Goal: Transaction & Acquisition: Purchase product/service

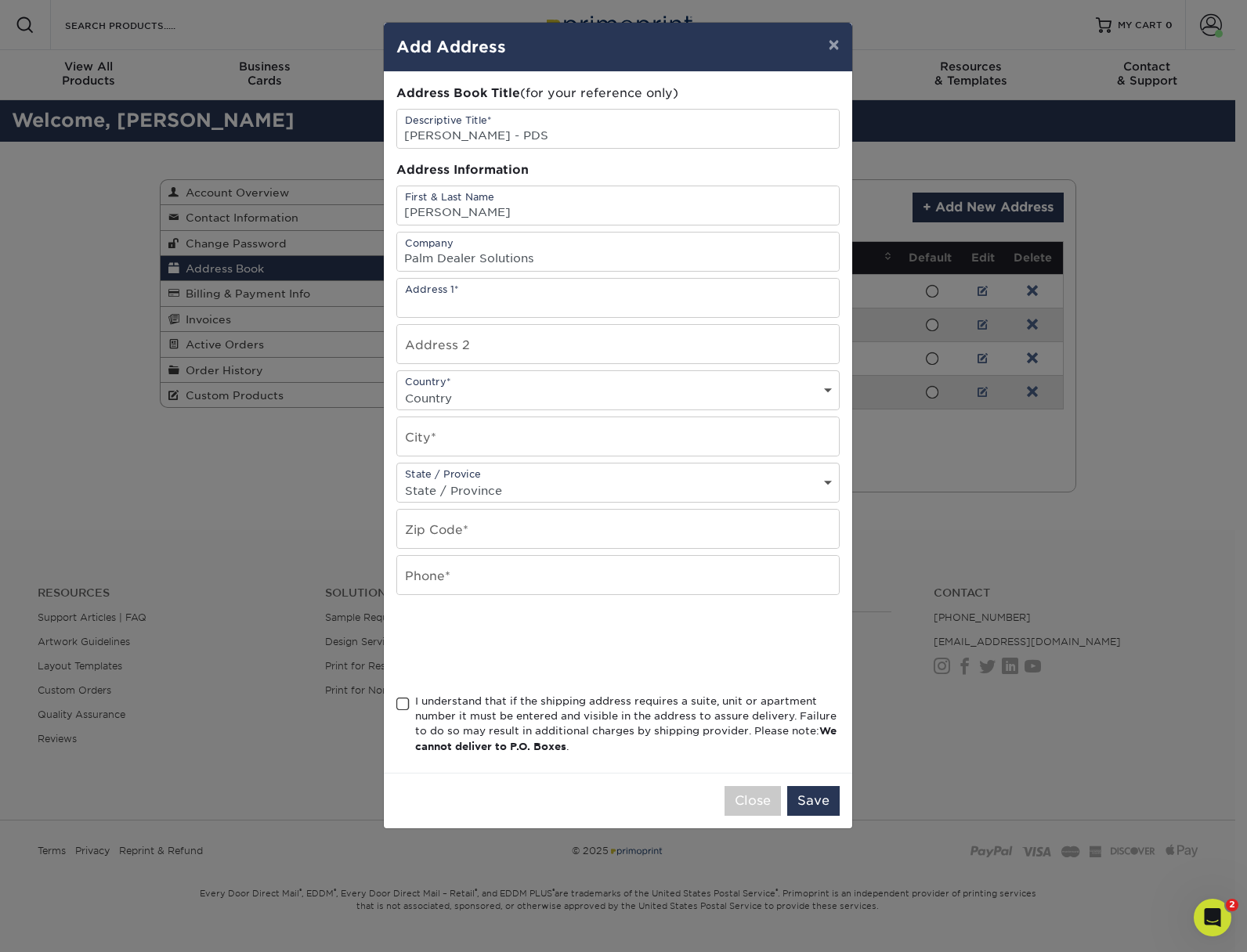
click at [597, 304] on input "text" at bounding box center [618, 298] width 441 height 38
click at [597, 300] on input "text" at bounding box center [618, 298] width 441 height 38
click at [578, 129] on input "[PERSON_NAME] - PDS" at bounding box center [618, 129] width 441 height 38
click at [492, 305] on input "text" at bounding box center [618, 298] width 441 height 38
paste input "1105 Springpath Ln Antioch, TN 37013"
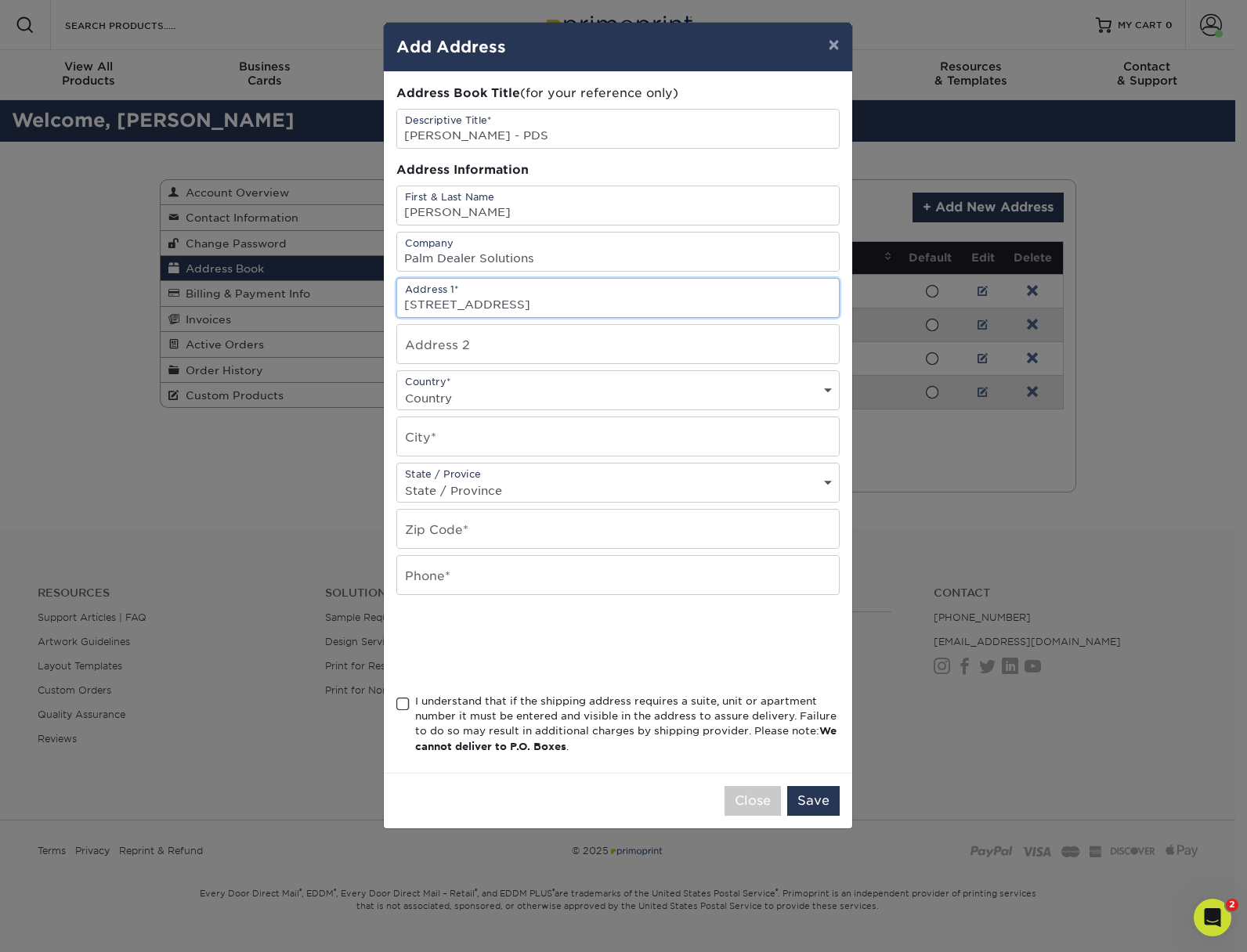
drag, startPoint x: 526, startPoint y: 305, endPoint x: 559, endPoint y: 308, distance: 33.1
click at [563, 306] on input "1105 Springpath Ln Antioch, TN 37013" at bounding box center [618, 298] width 441 height 38
type input "1105 Springpath Ln , TN 37013"
click at [489, 435] on input "text" at bounding box center [618, 436] width 441 height 38
paste input "Antioch"
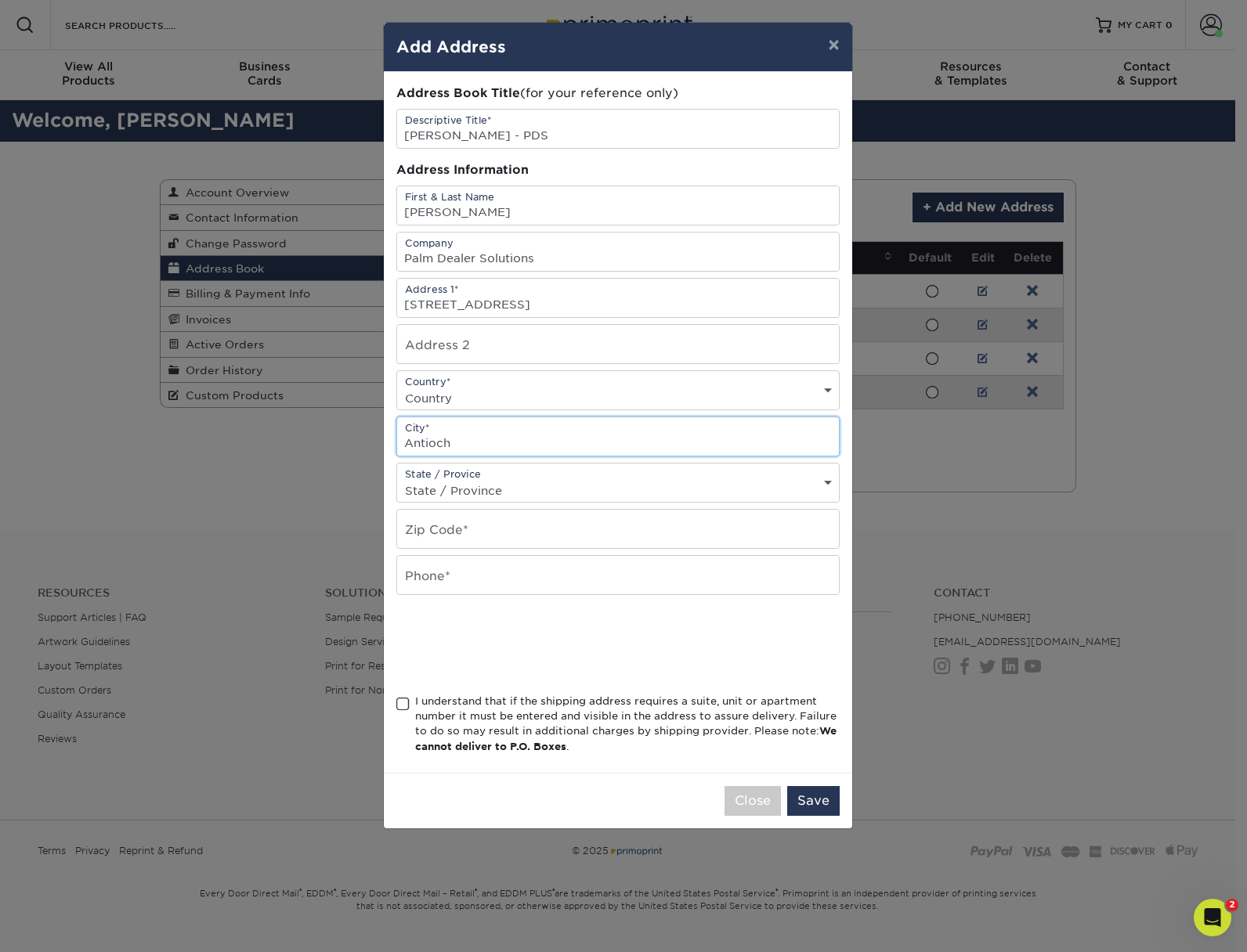
type input "Antioch"
click at [555, 492] on select "State / Province Alabama Alaska Arizona Arkansas California Colorado Connecticu…" at bounding box center [618, 490] width 441 height 23
select select "TN"
click at [397, 479] on select "State / Province Alabama Alaska Arizona Arkansas California Colorado Connecticu…" at bounding box center [618, 490] width 441 height 23
click at [546, 305] on input "1105 Springpath Ln , TN 37013" at bounding box center [618, 298] width 441 height 38
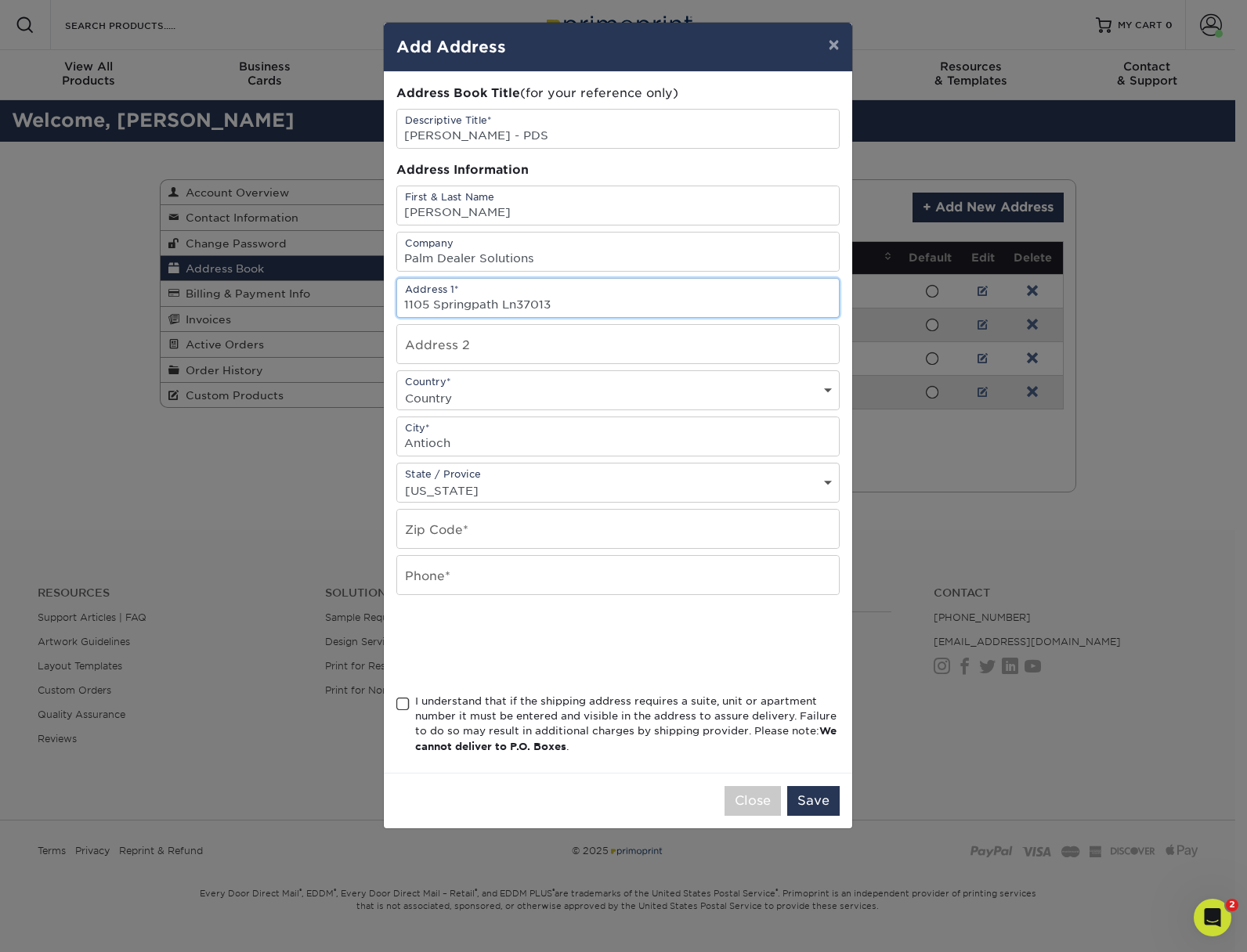
drag, startPoint x: 517, startPoint y: 304, endPoint x: 604, endPoint y: 310, distance: 87.2
click at [604, 310] on input "1105 Springpath Ln37013" at bounding box center [618, 298] width 441 height 38
type input "1105 Springpath Ln"
click at [491, 528] on input "text" at bounding box center [618, 529] width 441 height 38
paste input "37013"
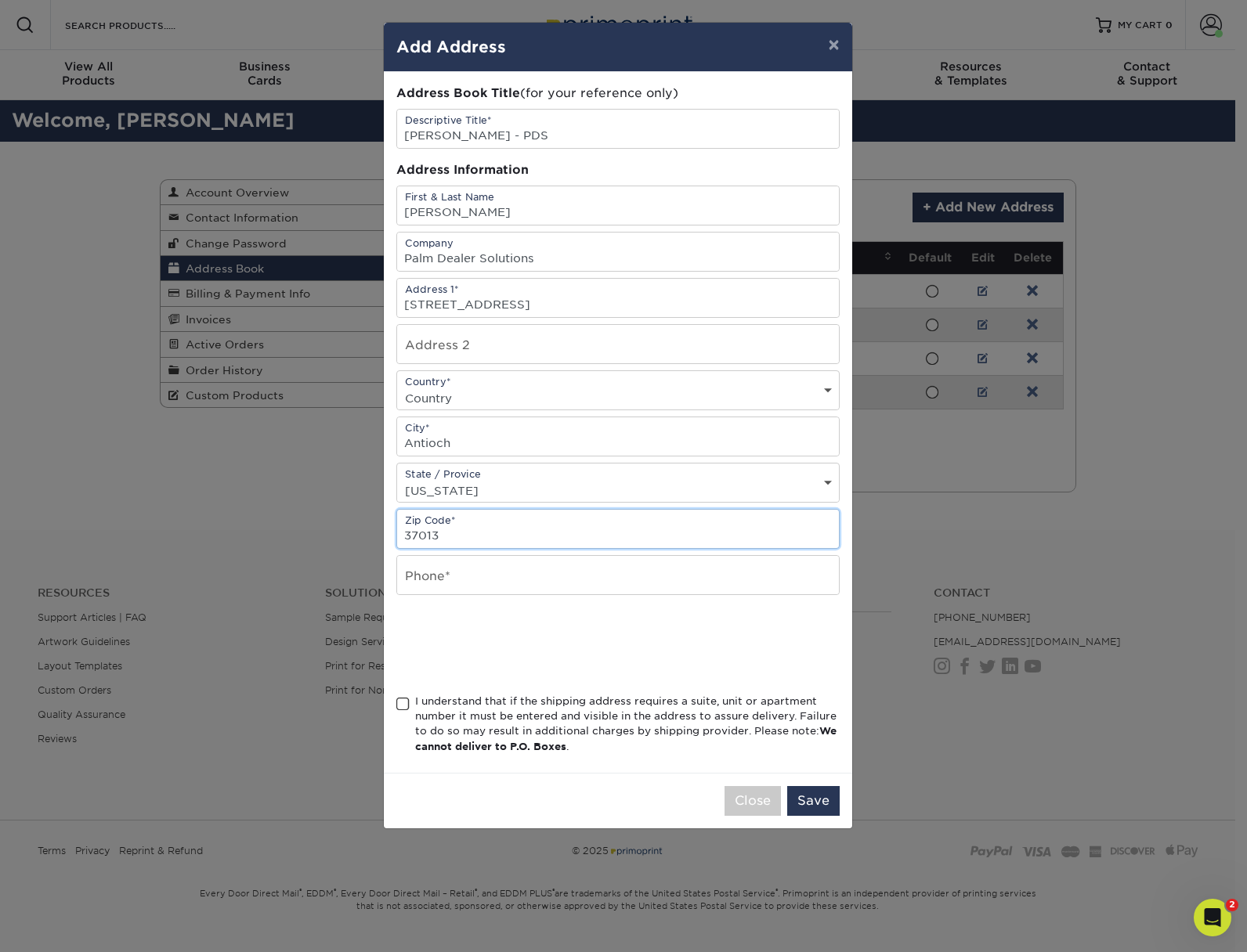
type input "37013"
click at [526, 575] on input "text" at bounding box center [618, 575] width 441 height 38
type input "4803307784"
select select "US"
click at [399, 706] on span at bounding box center [403, 705] width 13 height 15
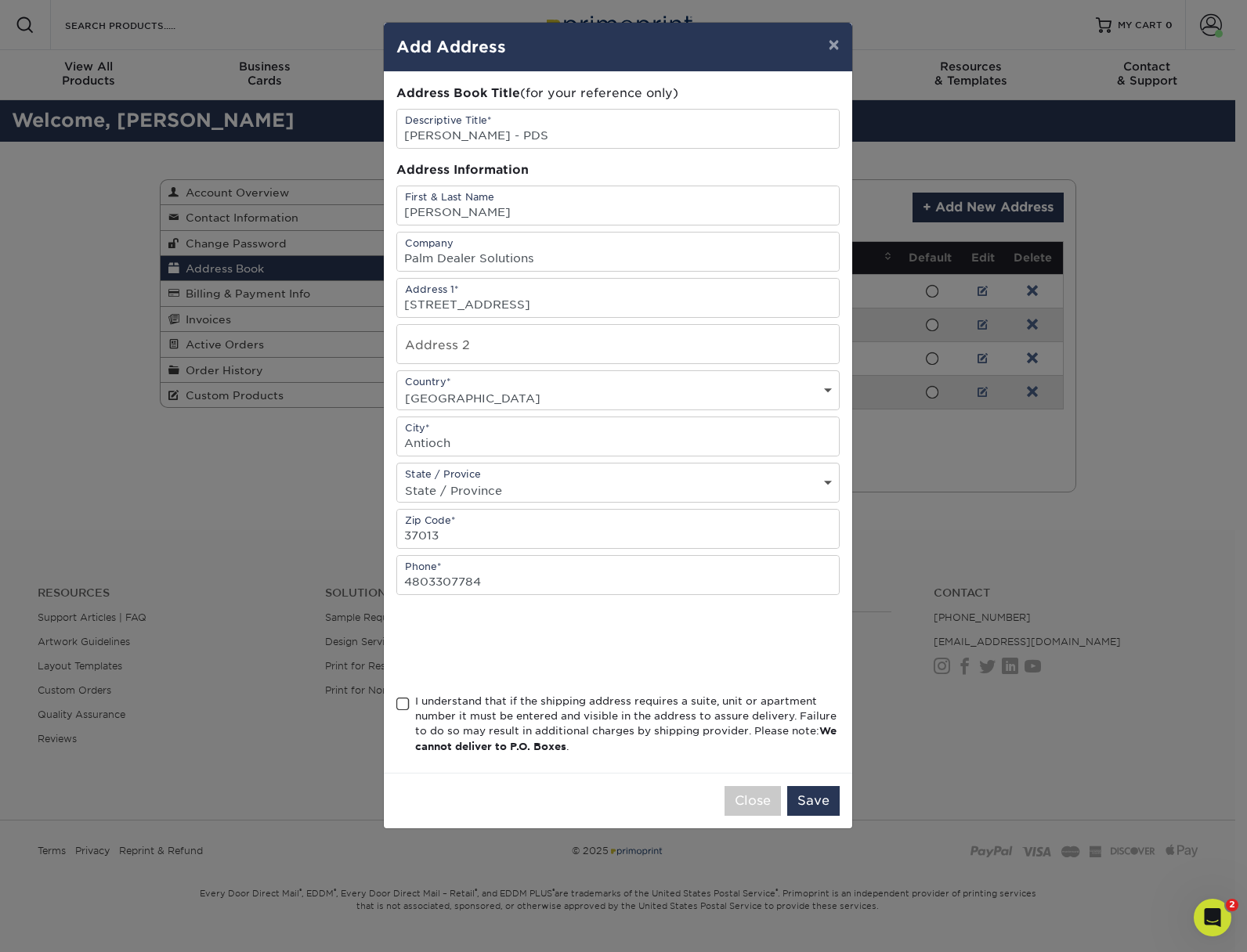
click at [0, 0] on input "I understand that if the shipping address requires a suite, unit or apartment n…" at bounding box center [0, 0] width 0 height 0
click at [821, 806] on button "Save" at bounding box center [813, 802] width 53 height 30
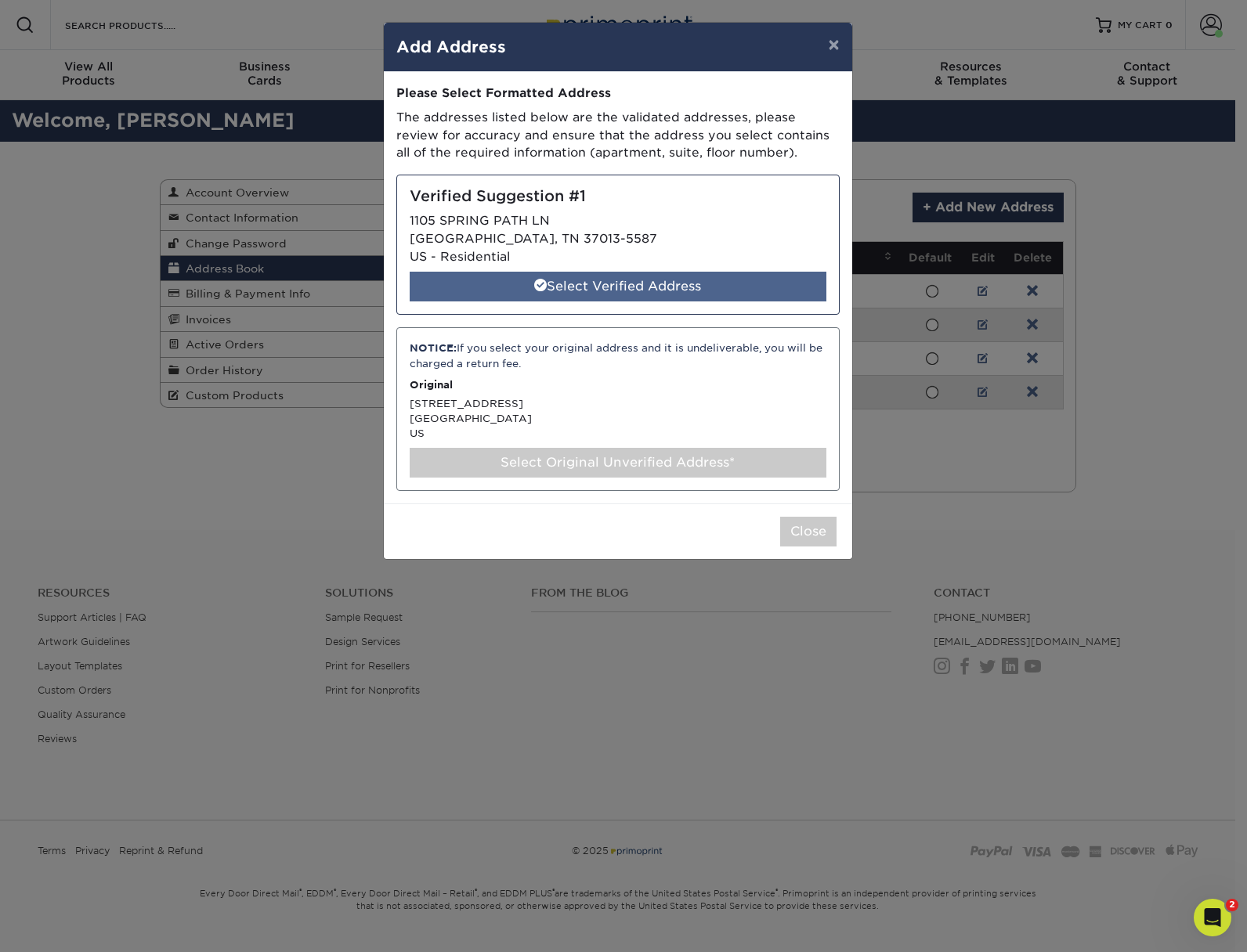
click at [659, 289] on div "Select Verified Address" at bounding box center [618, 287] width 416 height 30
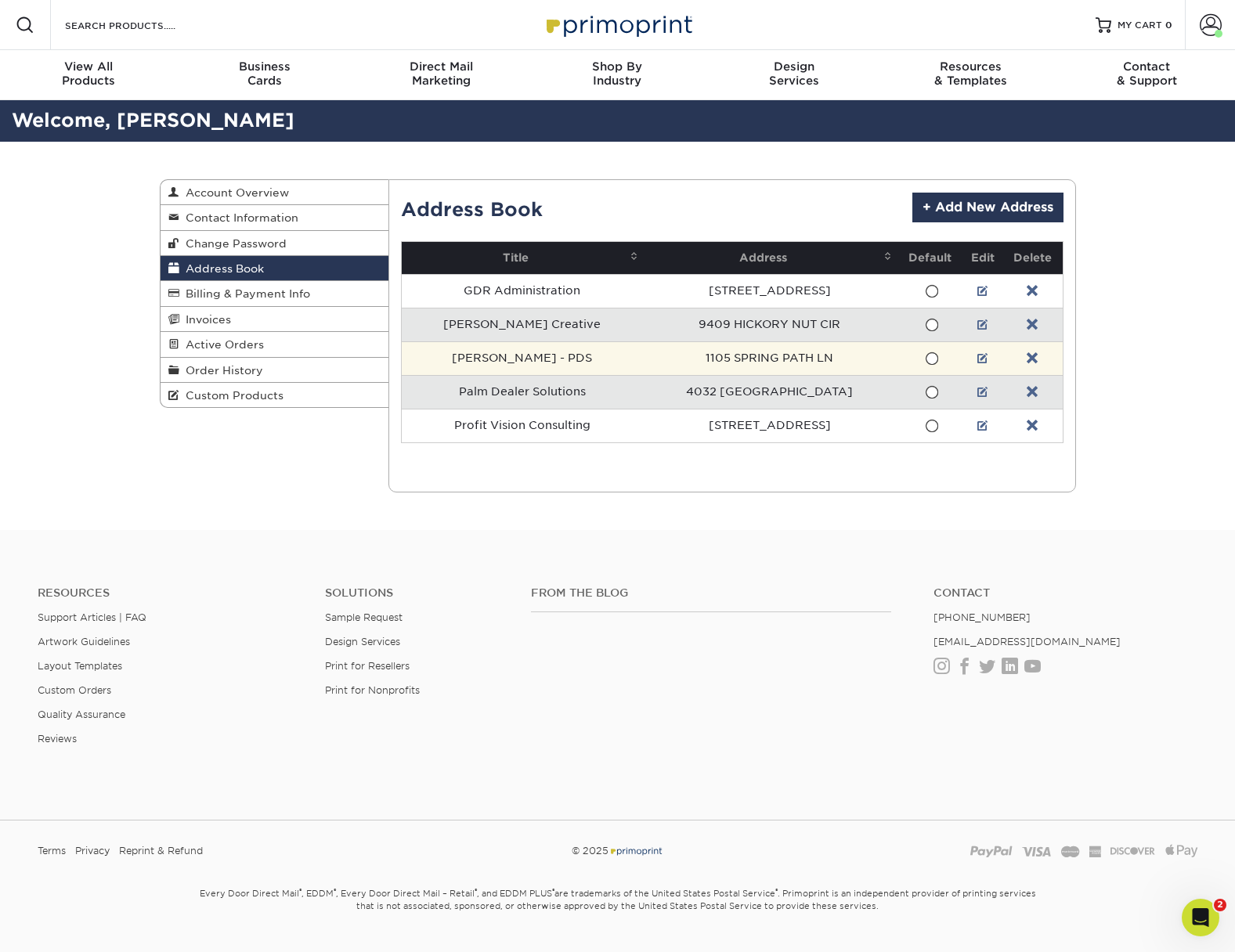
click at [934, 359] on span at bounding box center [932, 359] width 13 height 15
click at [0, 0] on input "radio" at bounding box center [0, 0] width 0 height 0
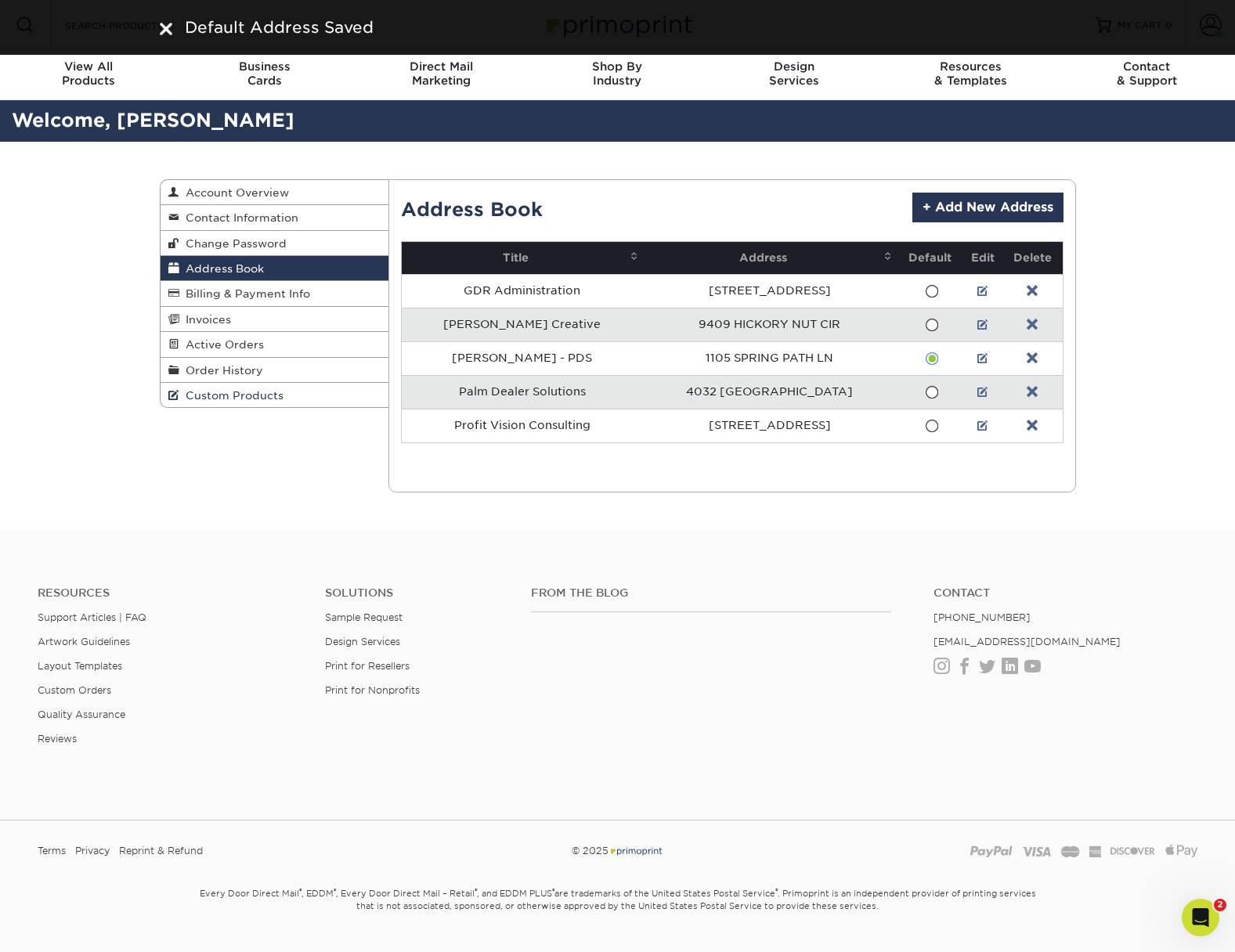
click at [238, 400] on span "Custom Products" at bounding box center [231, 395] width 104 height 13
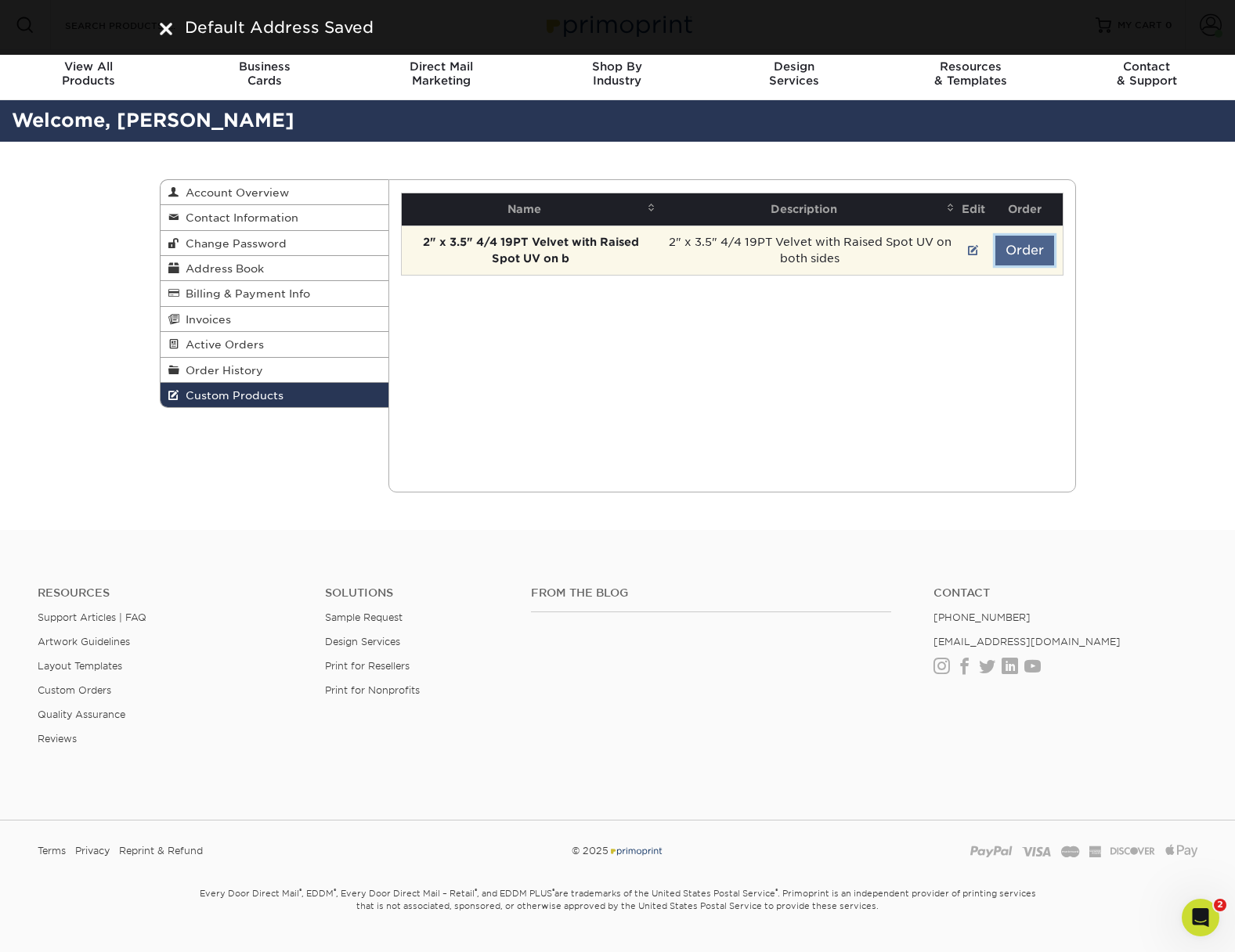
click at [1034, 247] on button "Order" at bounding box center [1024, 251] width 58 height 30
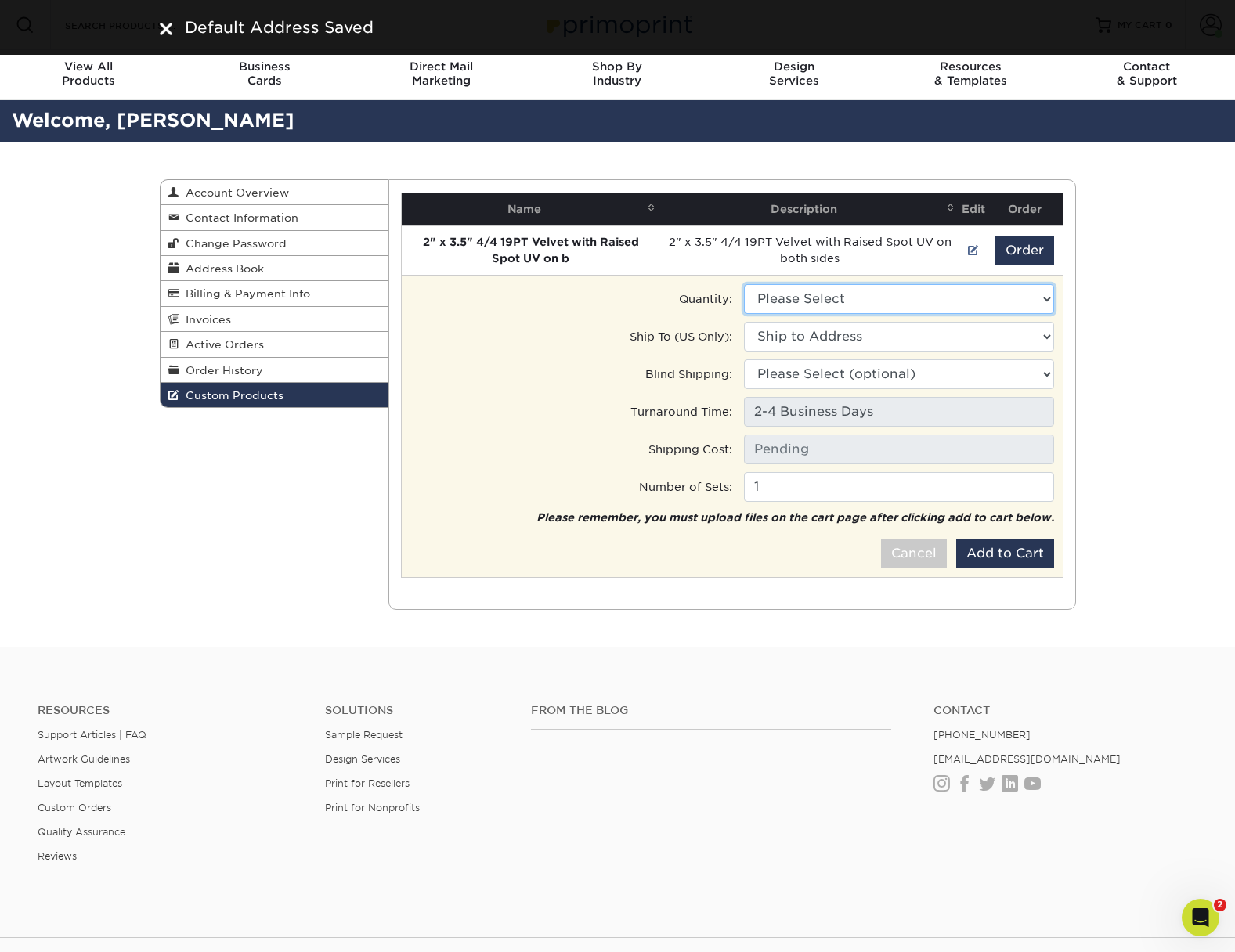
click at [933, 299] on select "Please Select 250 - $205.00 500 - $277.00" at bounding box center [898, 299] width 310 height 30
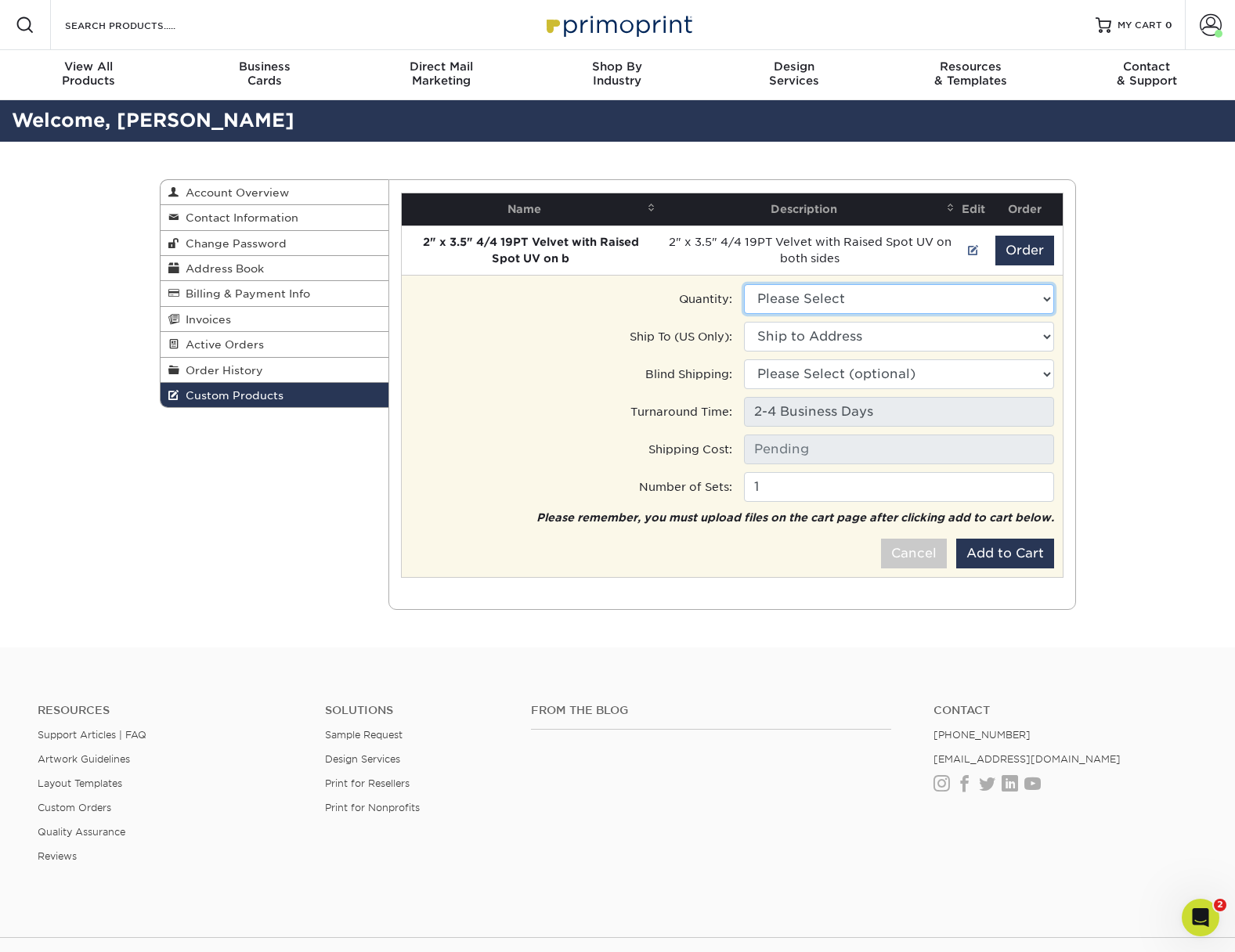
select select "1"
click at [744, 284] on select "Please Select 250 - $205.00 500 - $277.00" at bounding box center [898, 299] width 310 height 30
type input "Ground: $8.96"
click at [908, 338] on select "Ship to Address 6061 Township Road 55, Bellefontaine, OH 9409 Hickory Nut Cir, …" at bounding box center [898, 337] width 310 height 30
select select "285994"
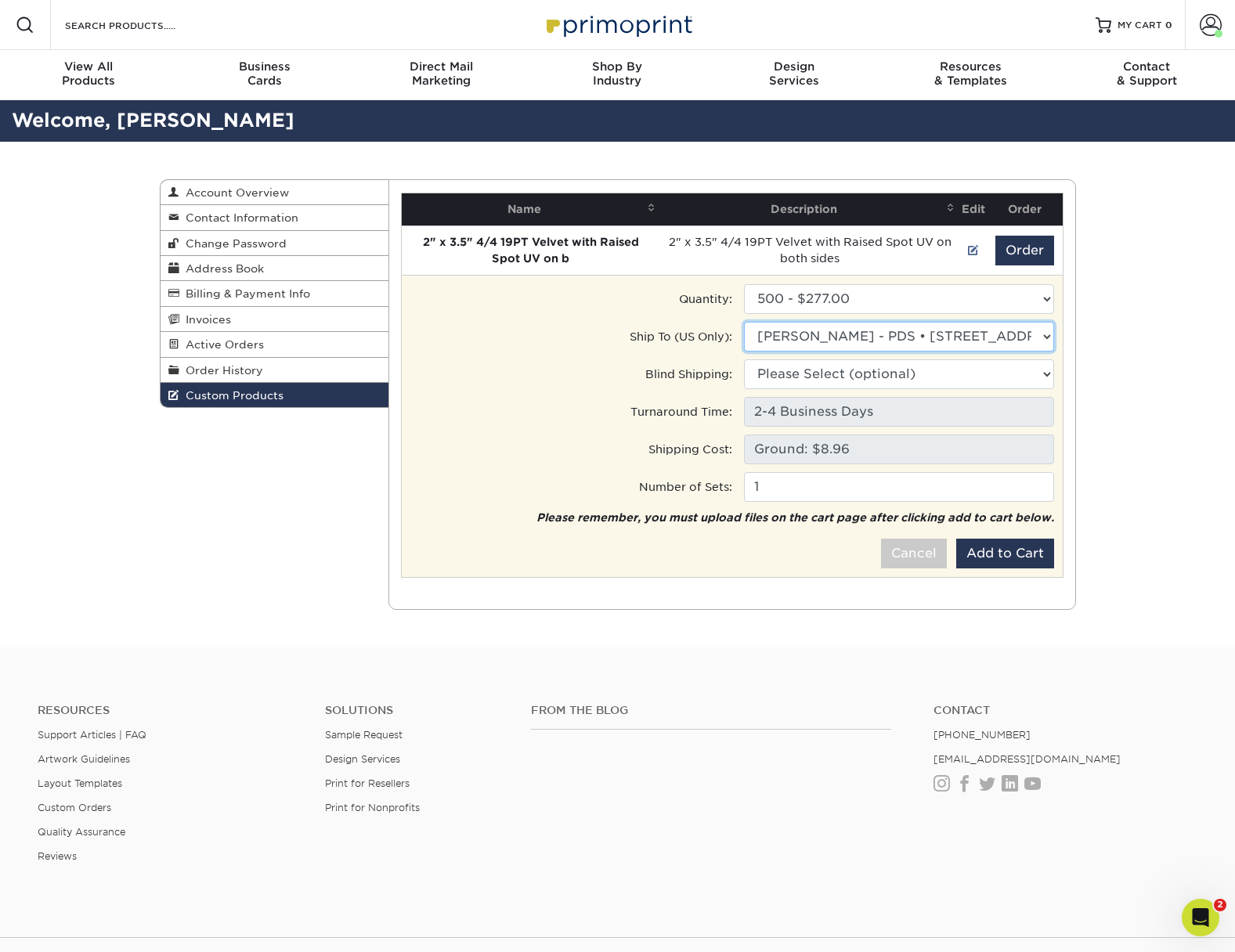
click at [744, 322] on select "Ship to Address GDR Administration • 6061 Township Road 55, Bellefontaine, OH M…" at bounding box center [898, 337] width 310 height 30
click at [1014, 553] on button "Add to Cart" at bounding box center [1004, 554] width 98 height 30
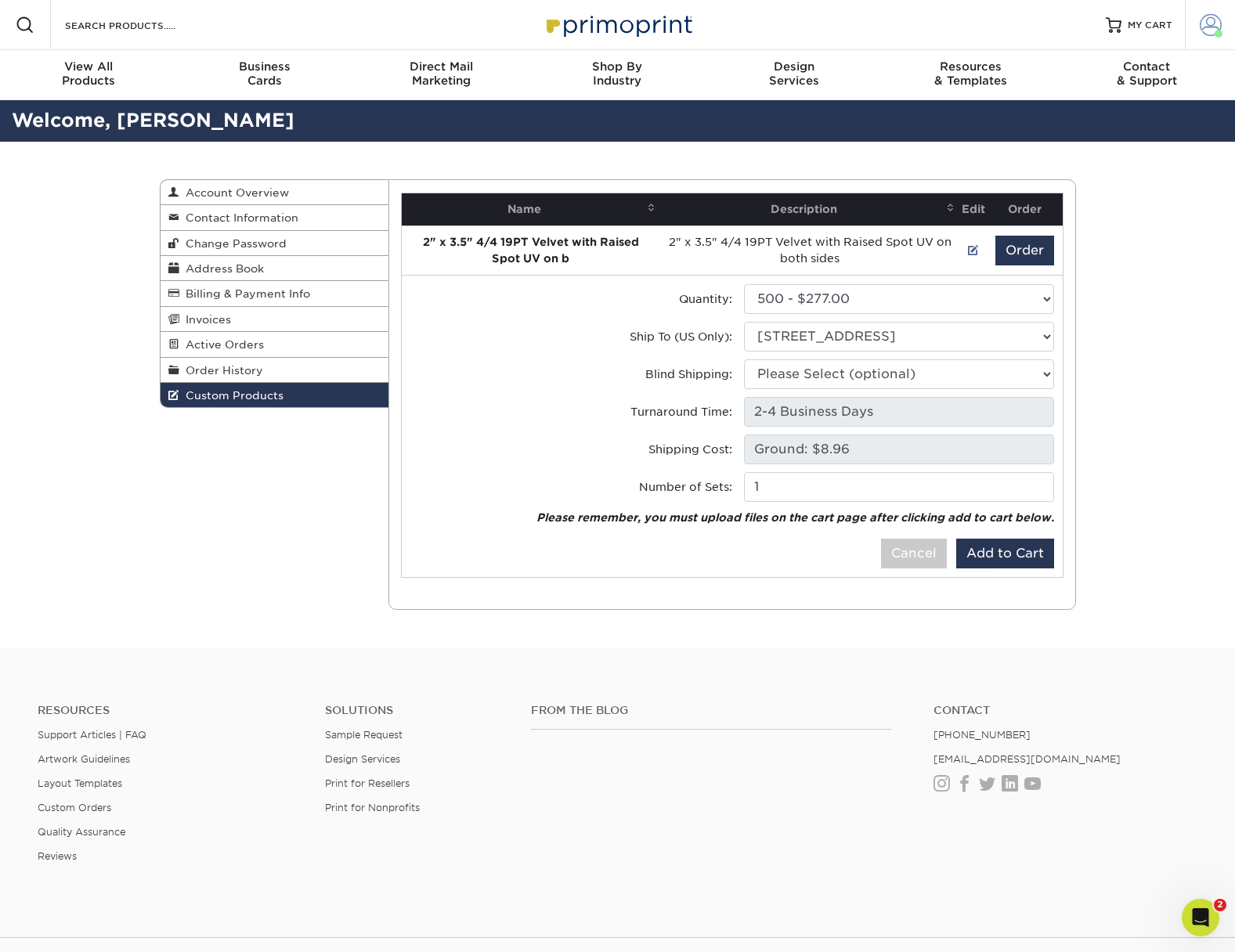
click at [1207, 23] on span at bounding box center [1210, 25] width 22 height 22
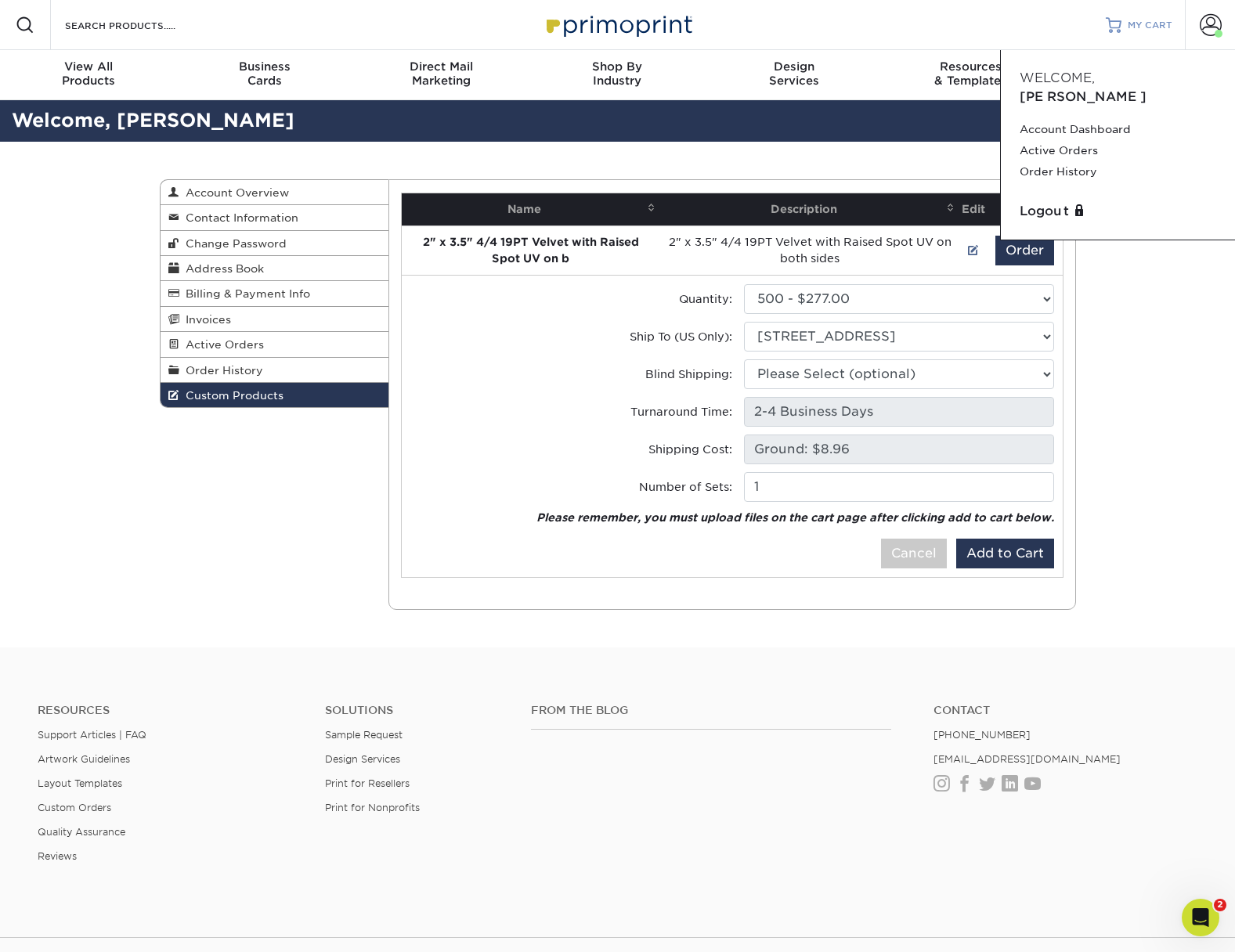
click at [1143, 25] on span "MY CART" at bounding box center [1149, 25] width 44 height 13
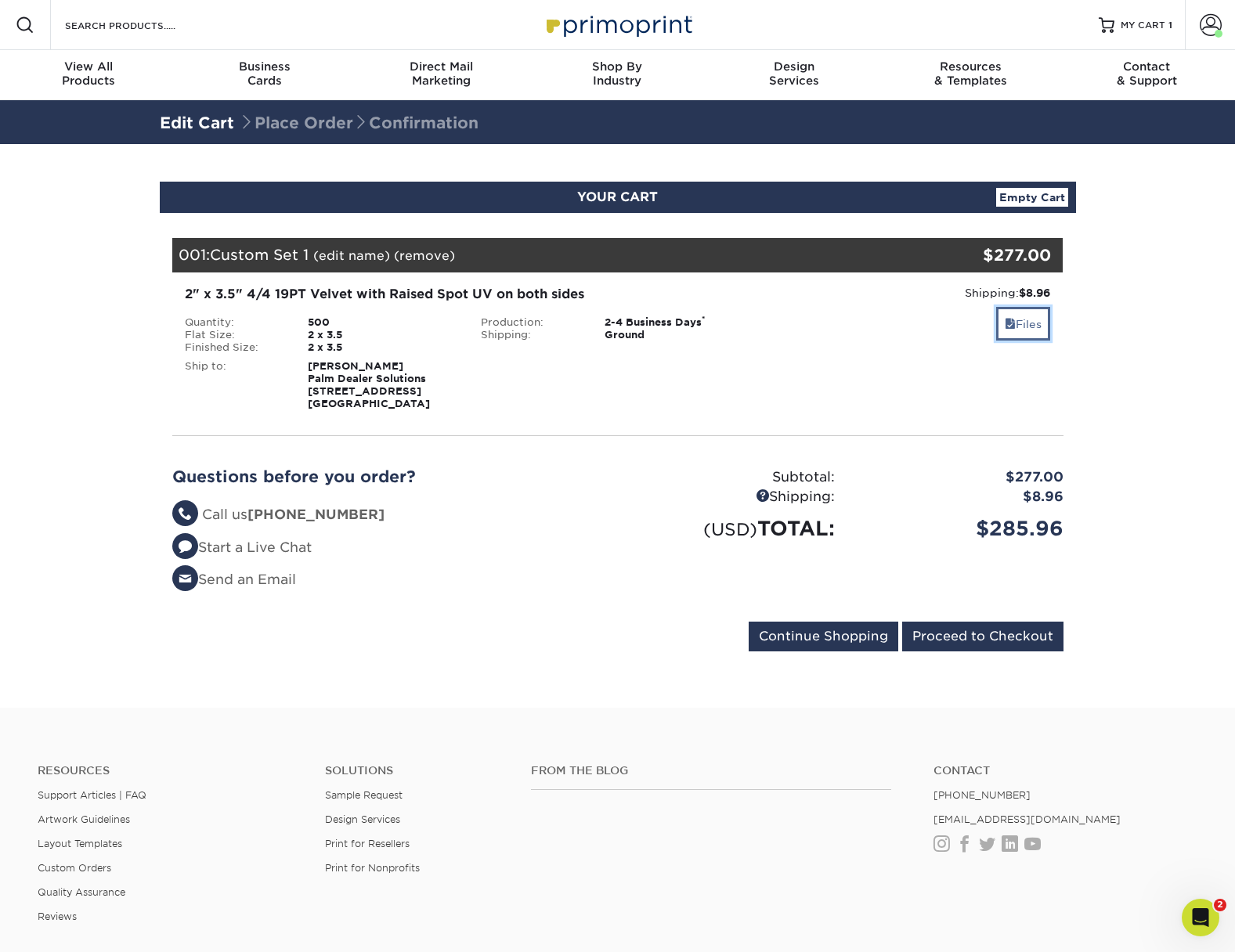
click at [1025, 326] on link "Files" at bounding box center [1023, 323] width 54 height 33
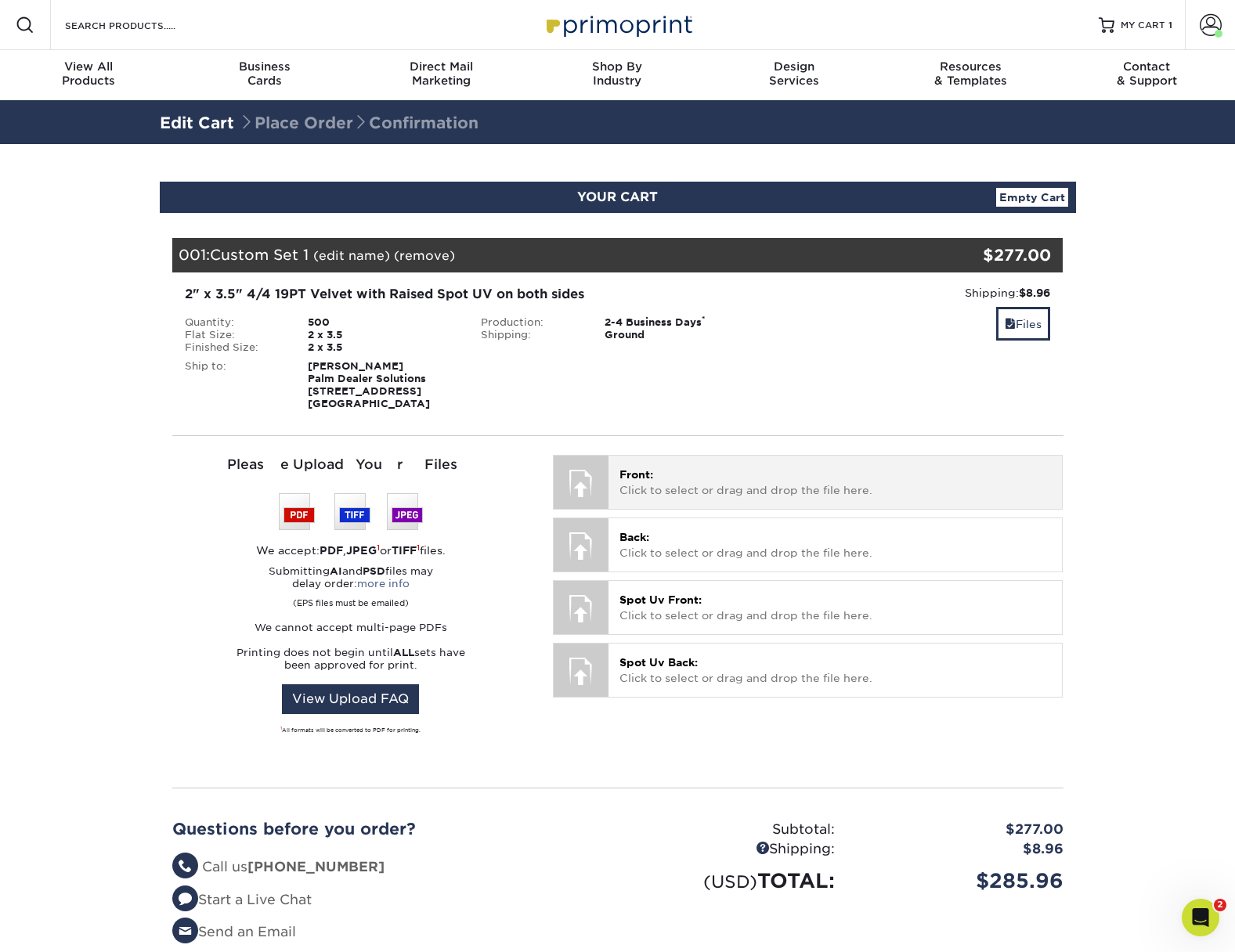
click at [577, 488] on div at bounding box center [581, 483] width 55 height 55
click at [648, 482] on p "Front: Click to select or drag and drop the file here." at bounding box center [835, 482] width 431 height 32
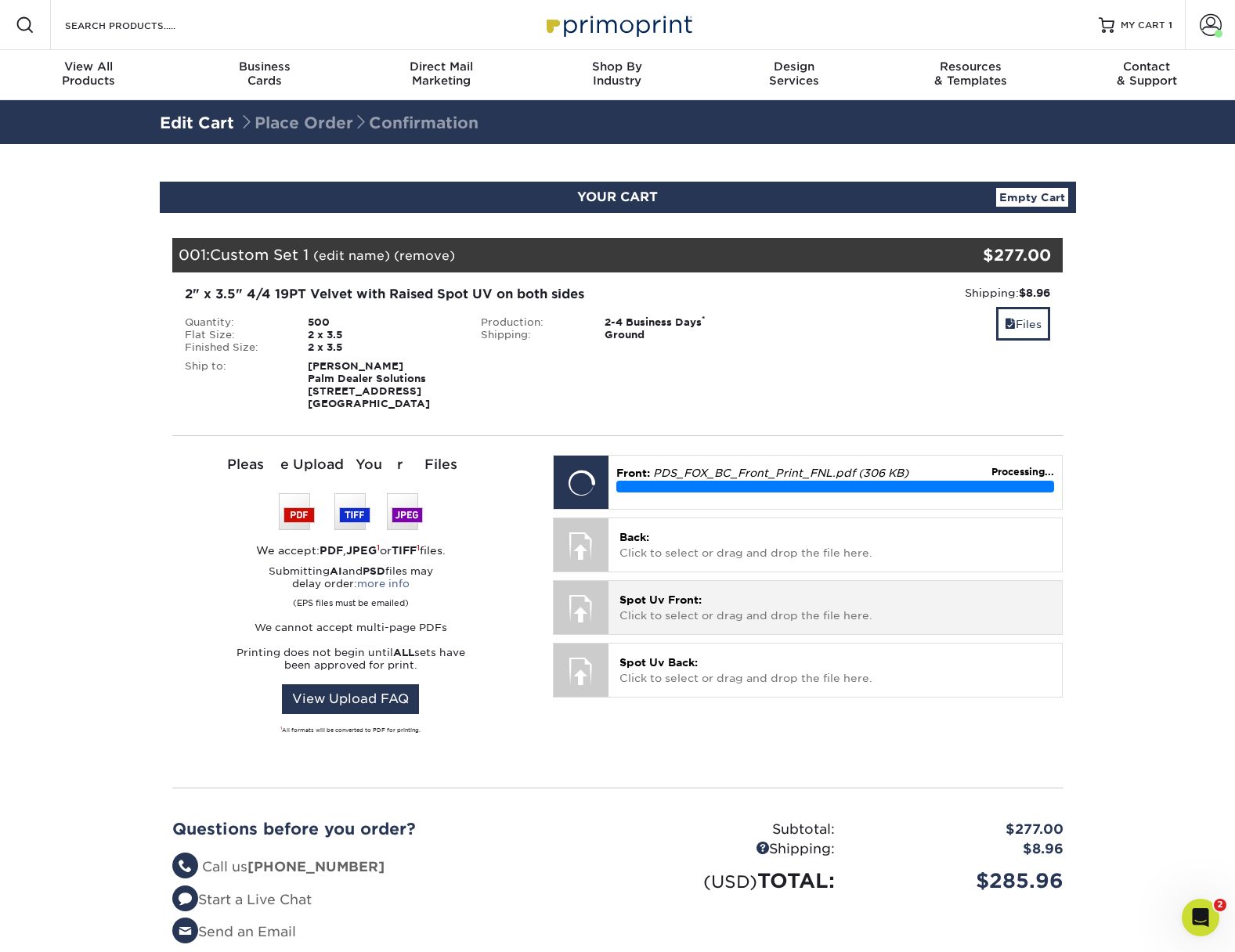
click at [677, 605] on p "Spot Uv Front: Click to select or drag and drop the file here." at bounding box center [835, 608] width 431 height 32
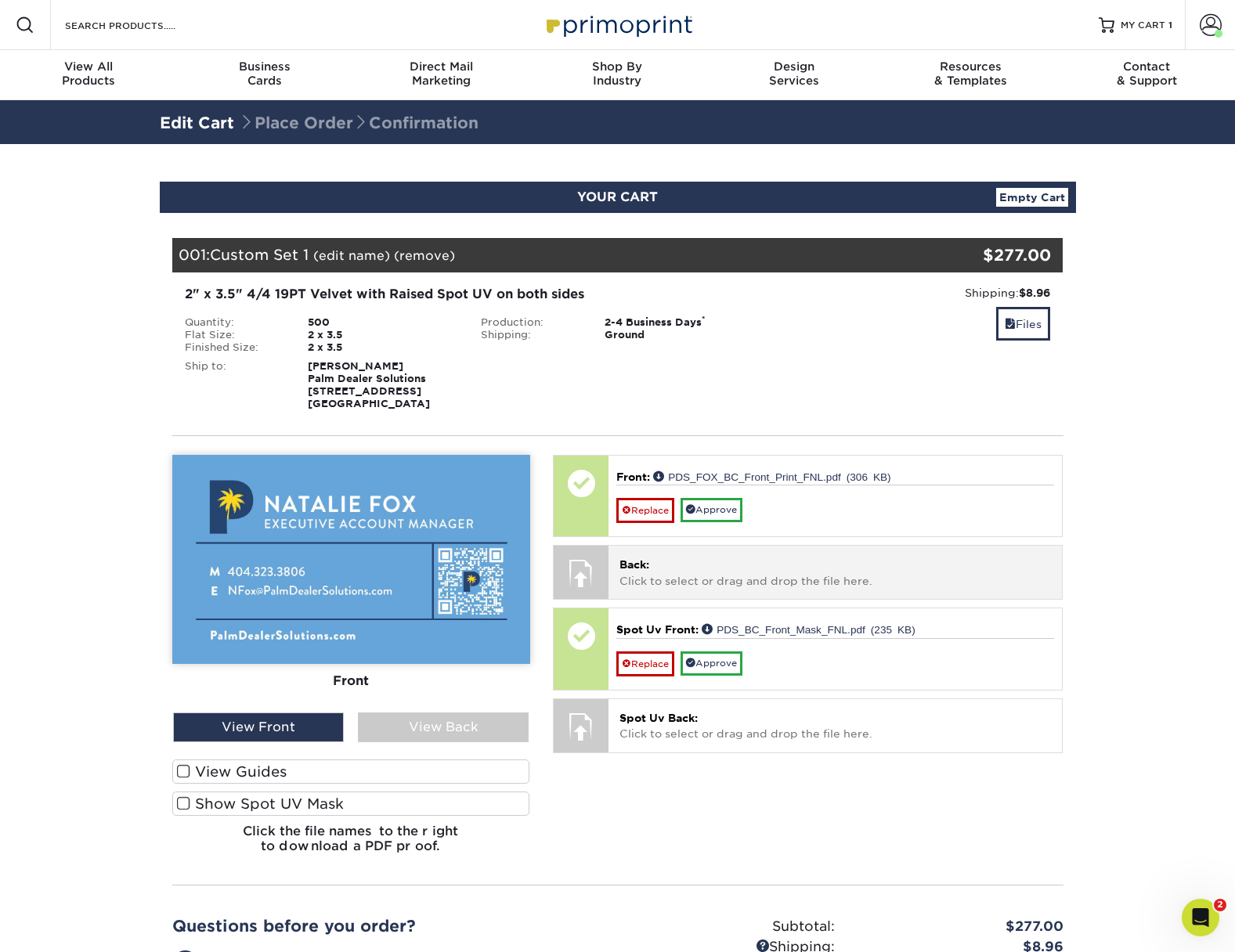
click at [692, 588] on p "Back: Click to select or drag and drop the file here." at bounding box center [835, 573] width 431 height 32
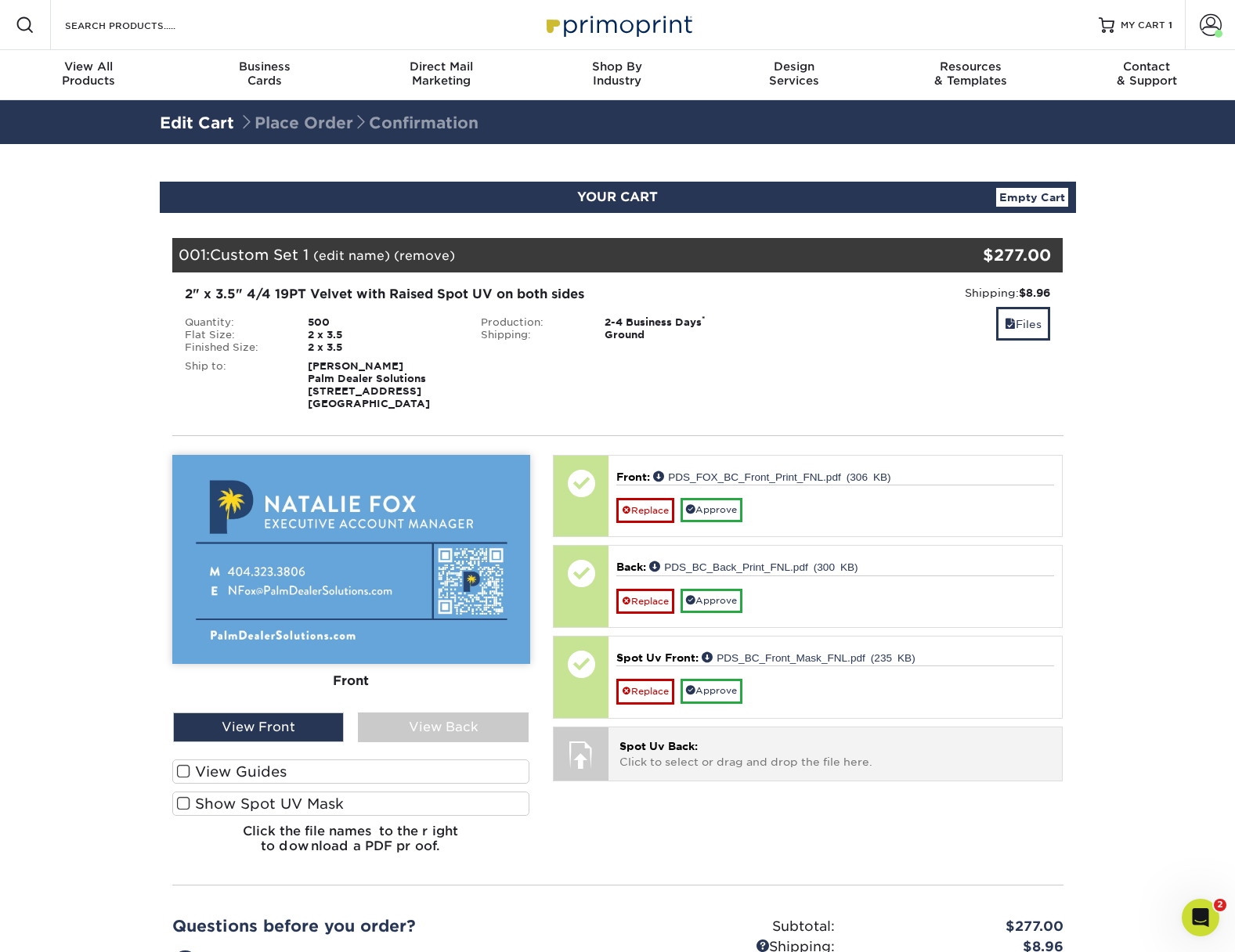
click at [732, 732] on div "Spot Uv Back: Click to select or drag and drop the file here. Choose file" at bounding box center [835, 753] width 454 height 53
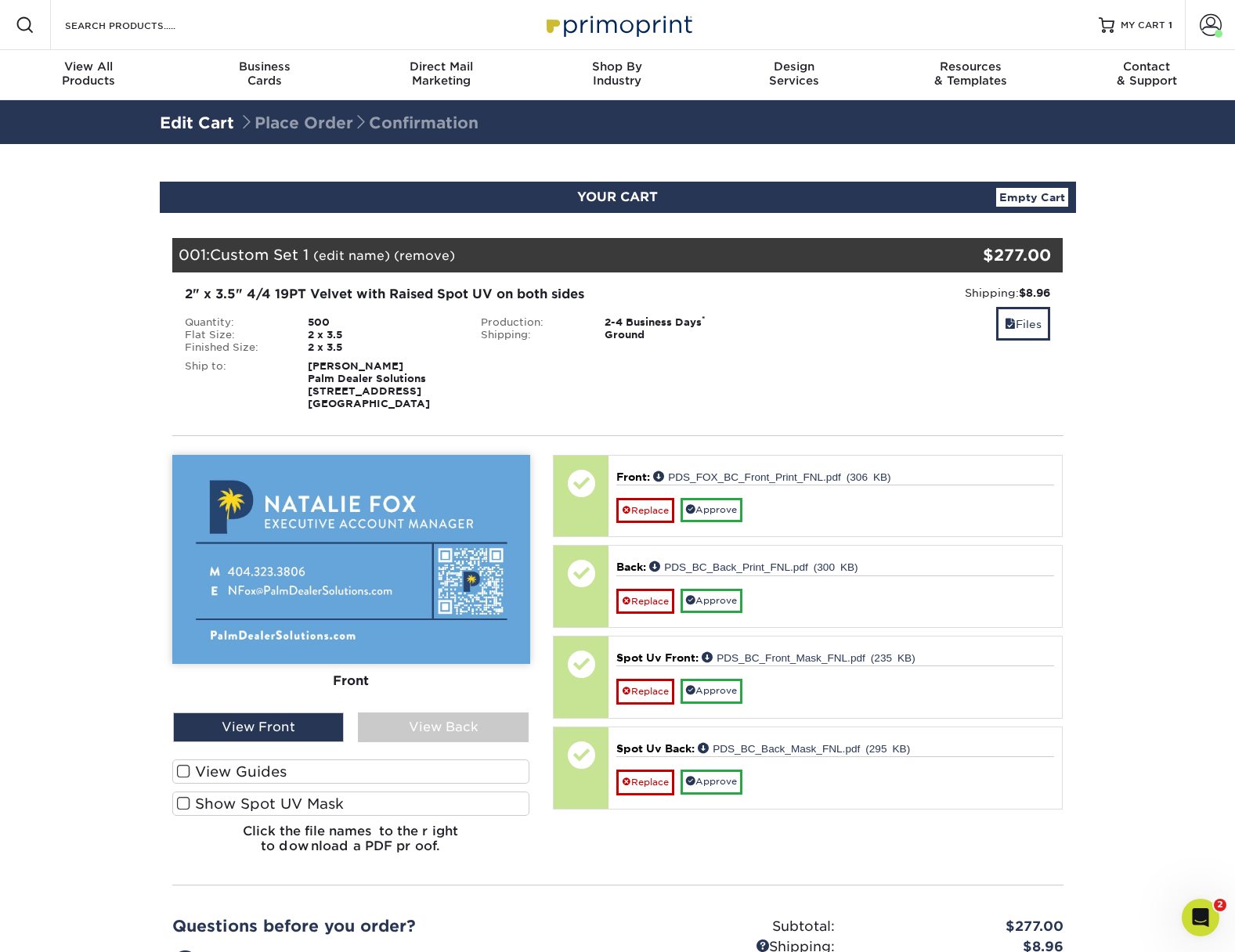
click at [186, 772] on span at bounding box center [184, 771] width 13 height 15
click at [0, 0] on input "View Guides" at bounding box center [0, 0] width 0 height 0
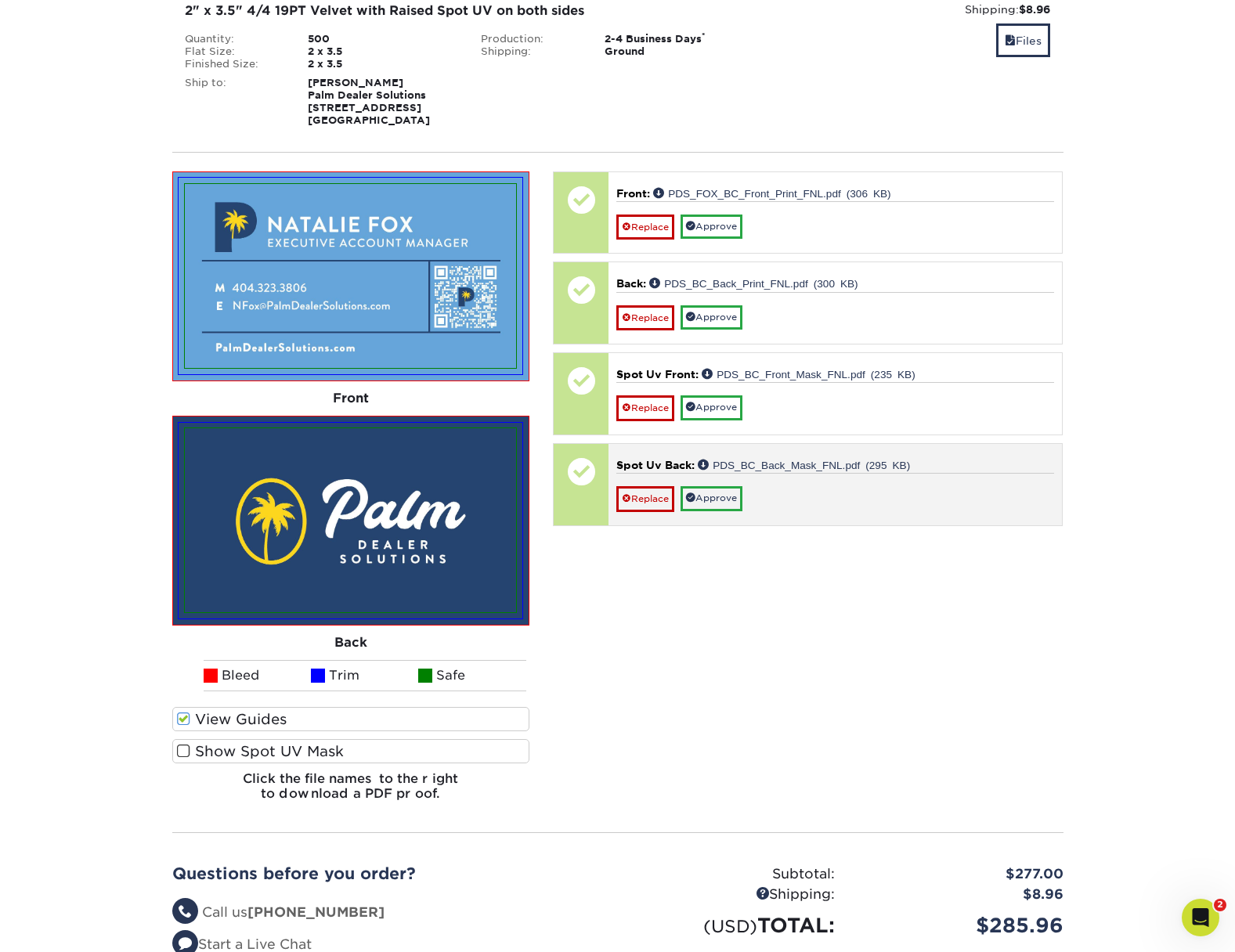
scroll to position [284, 0]
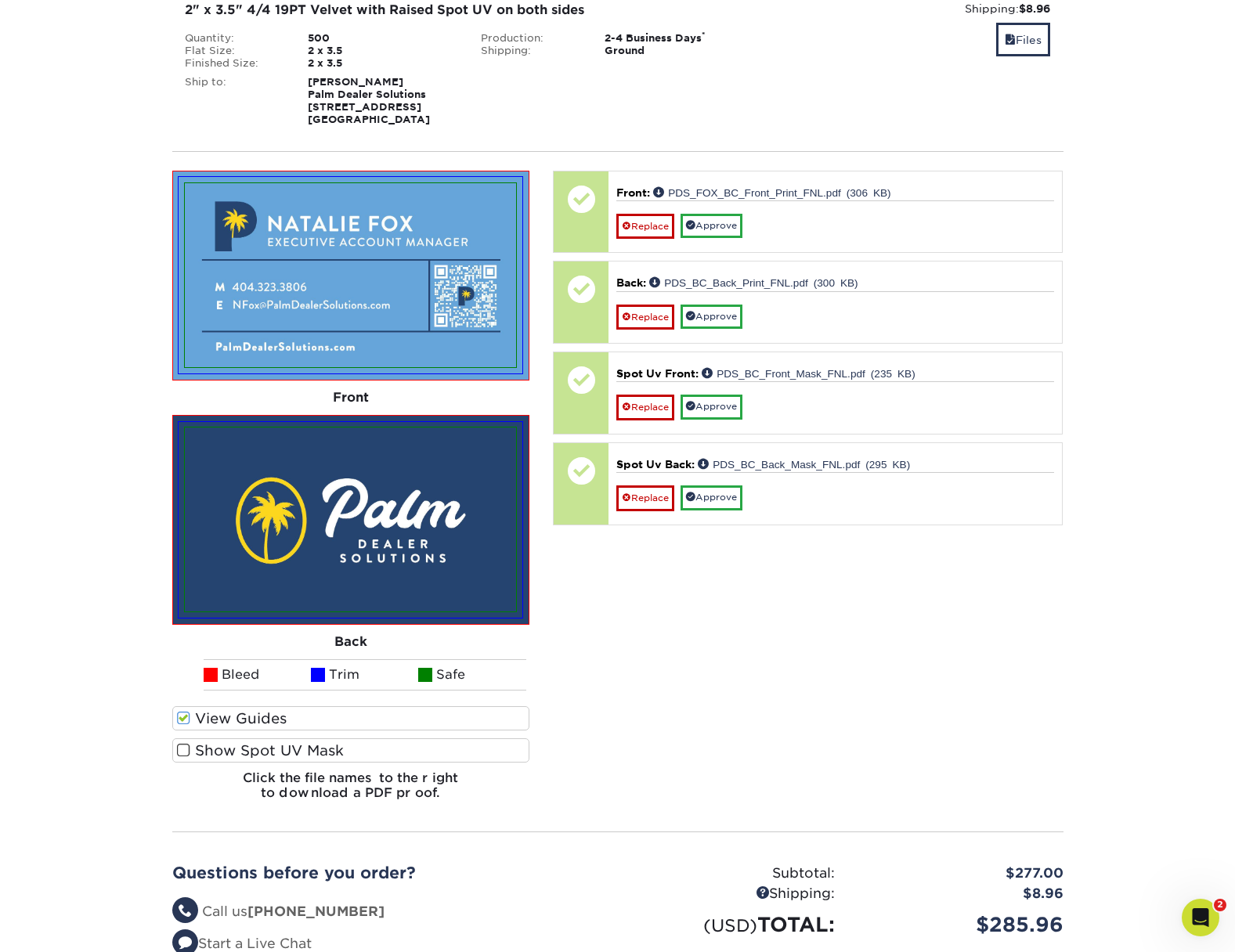
click at [182, 751] on span at bounding box center [184, 751] width 13 height 15
click at [0, 0] on input "Show Spot UV Mask" at bounding box center [0, 0] width 0 height 0
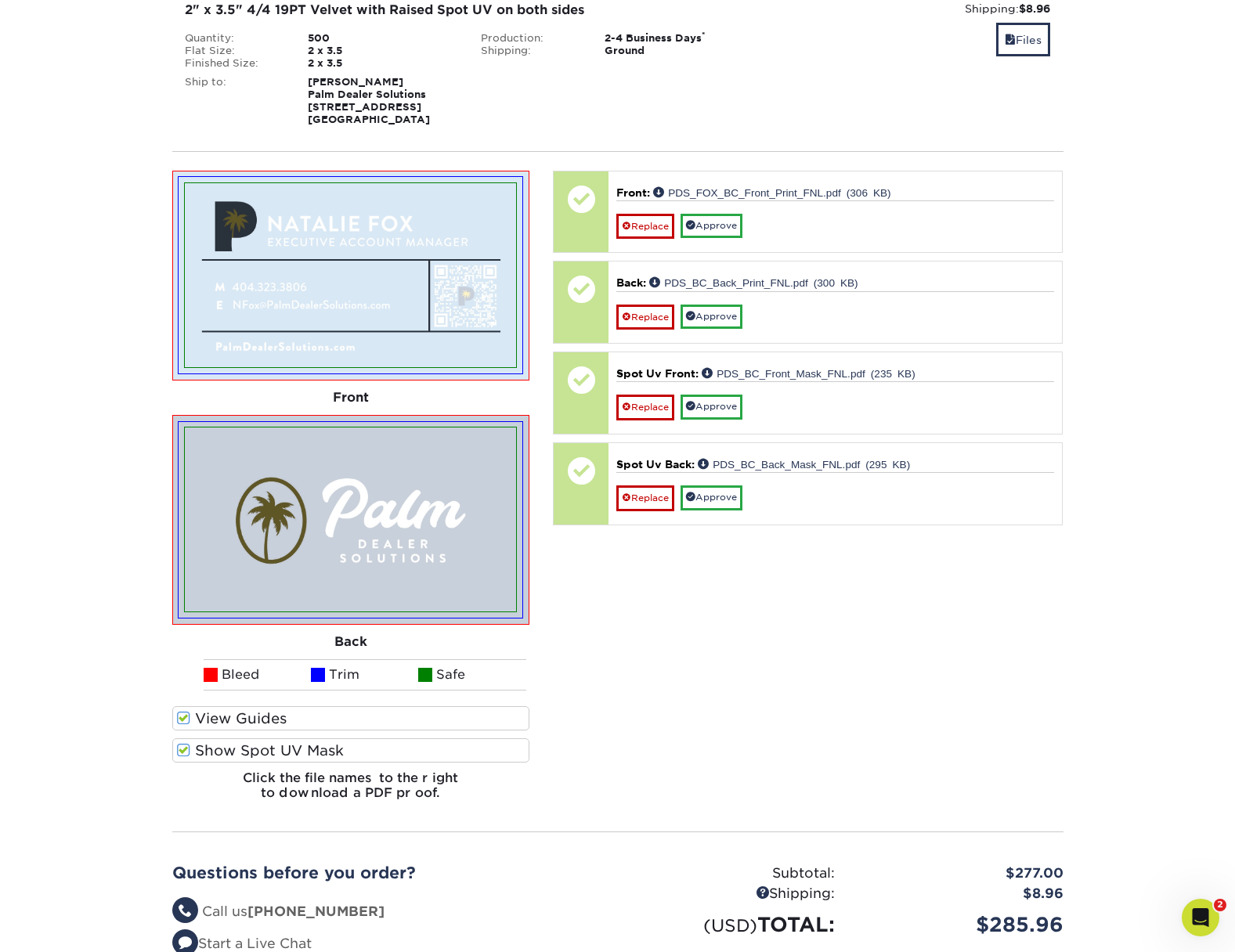
click at [180, 751] on span at bounding box center [184, 751] width 13 height 15
click at [0, 0] on input "Show Spot UV Mask" at bounding box center [0, 0] width 0 height 0
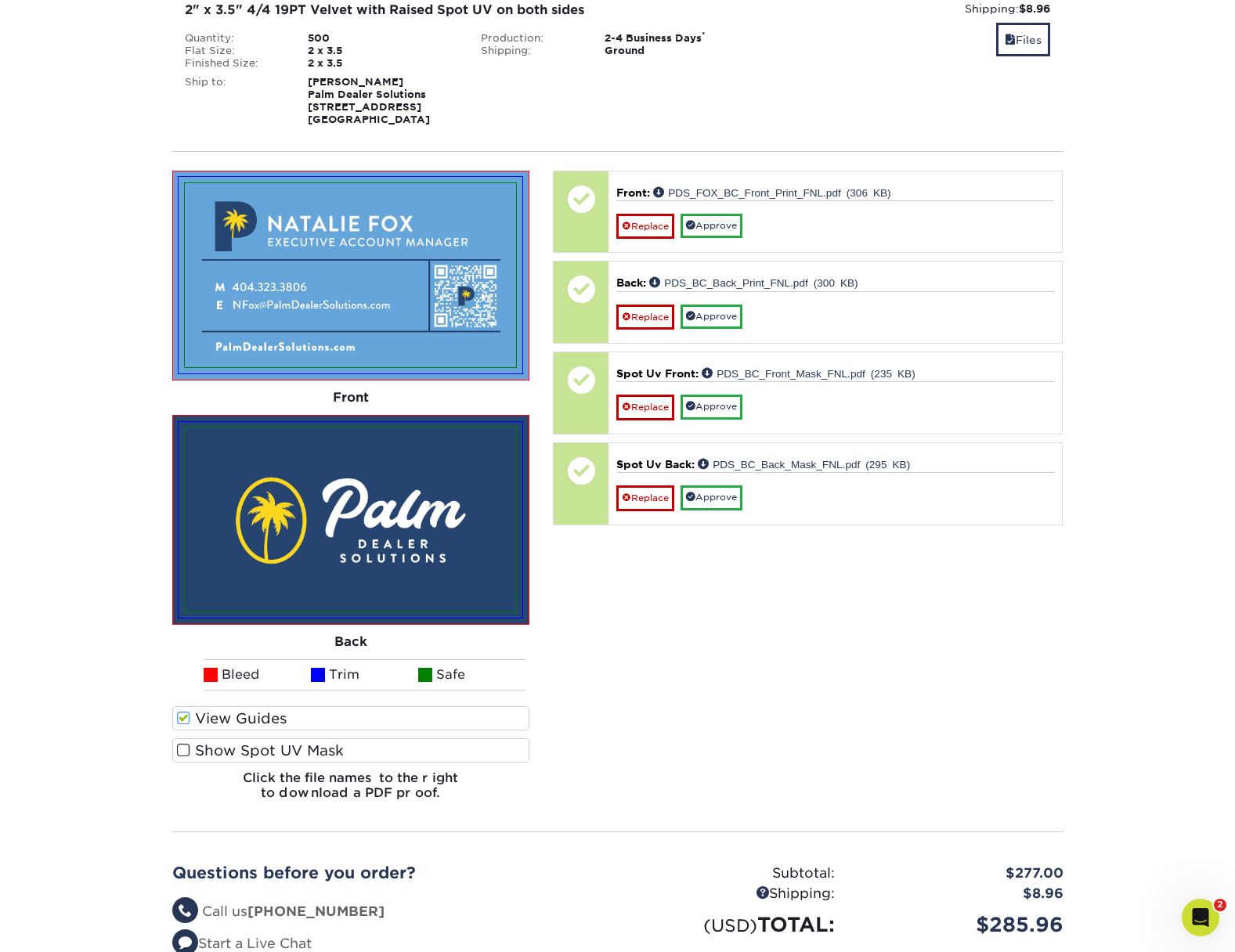
click at [180, 751] on span at bounding box center [184, 751] width 13 height 15
click at [0, 0] on input "Show Spot UV Mask" at bounding box center [0, 0] width 0 height 0
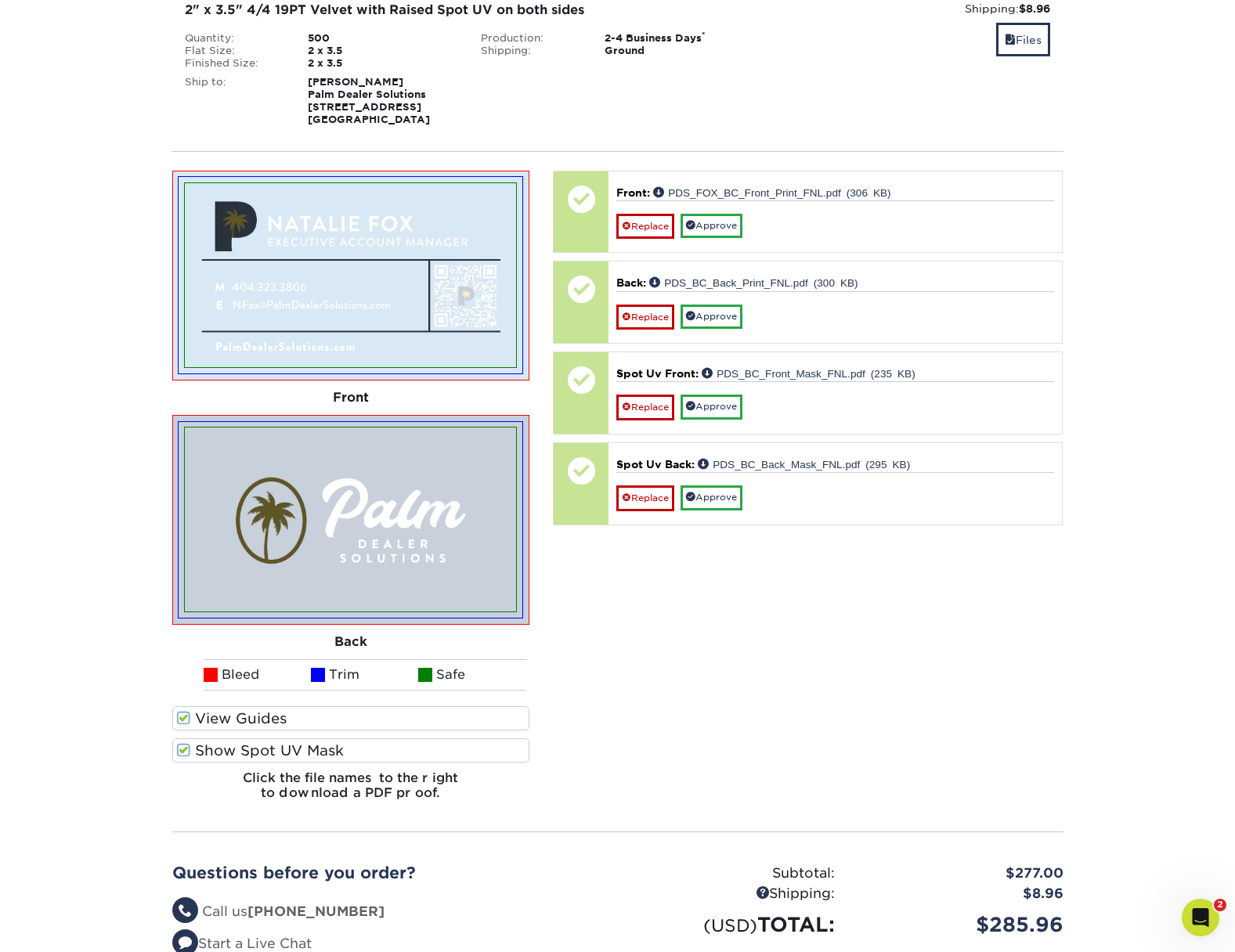
click at [181, 751] on span at bounding box center [184, 751] width 13 height 15
click at [0, 0] on input "Show Spot UV Mask" at bounding box center [0, 0] width 0 height 0
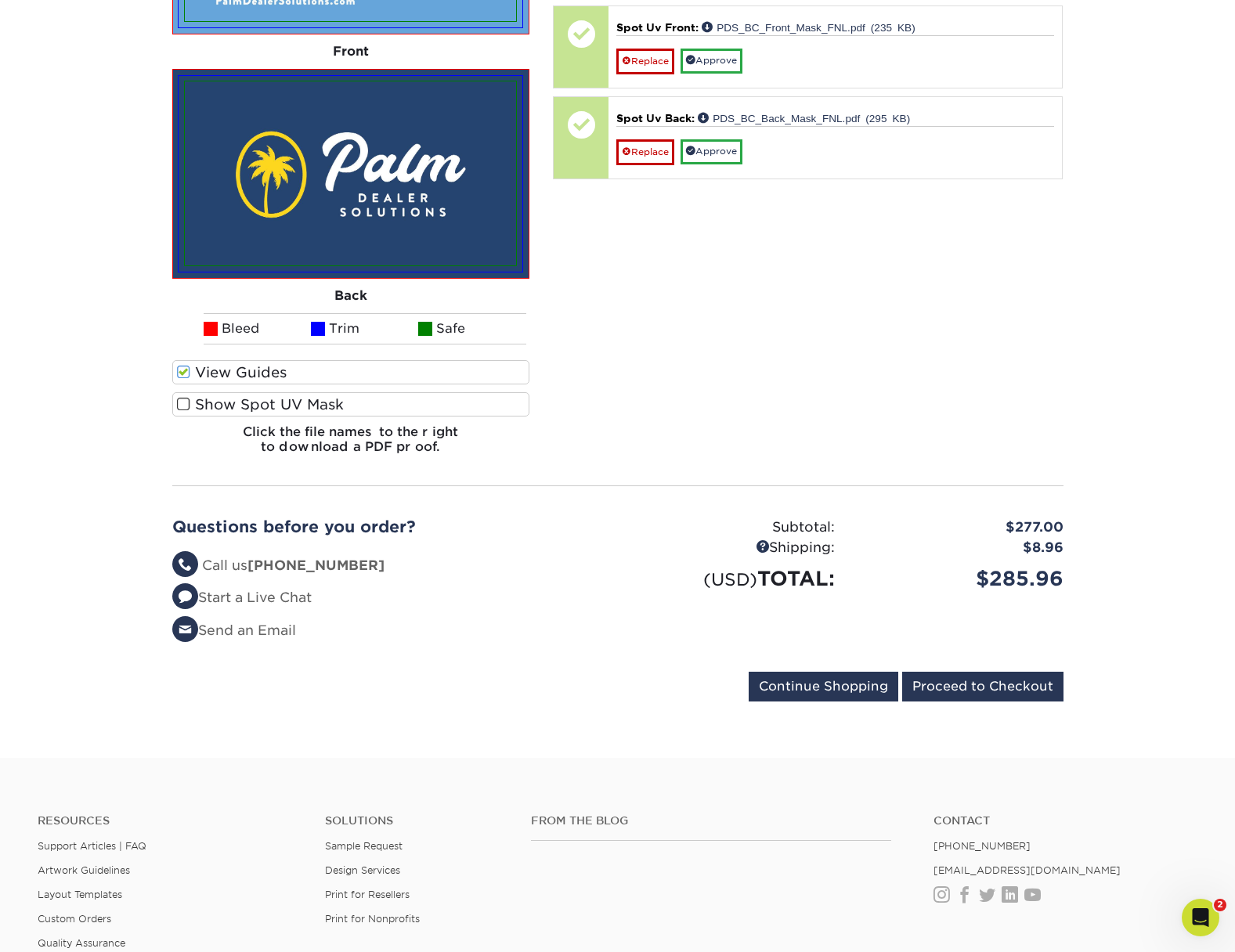
scroll to position [659, 0]
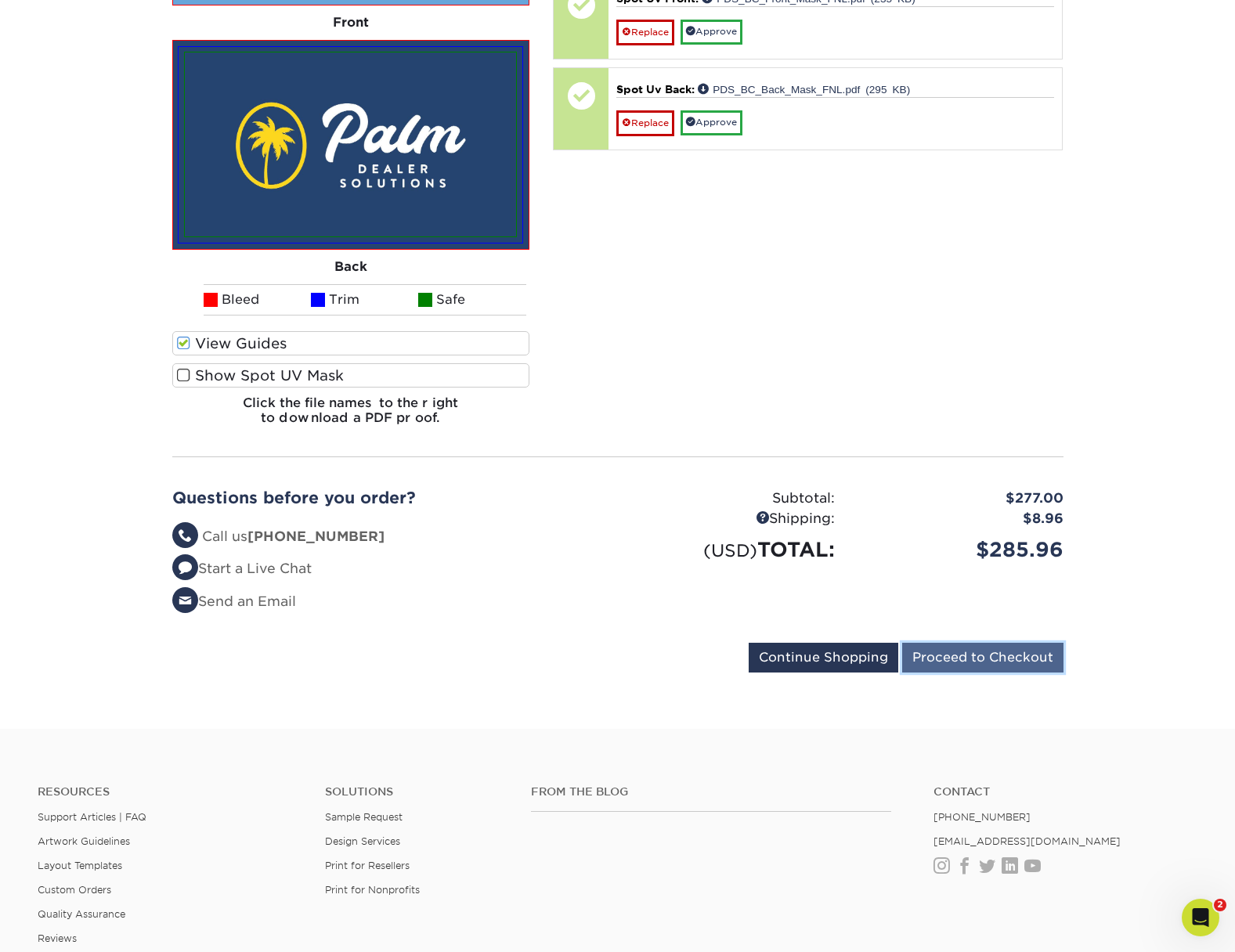
click at [994, 659] on input "Proceed to Checkout" at bounding box center [982, 658] width 161 height 30
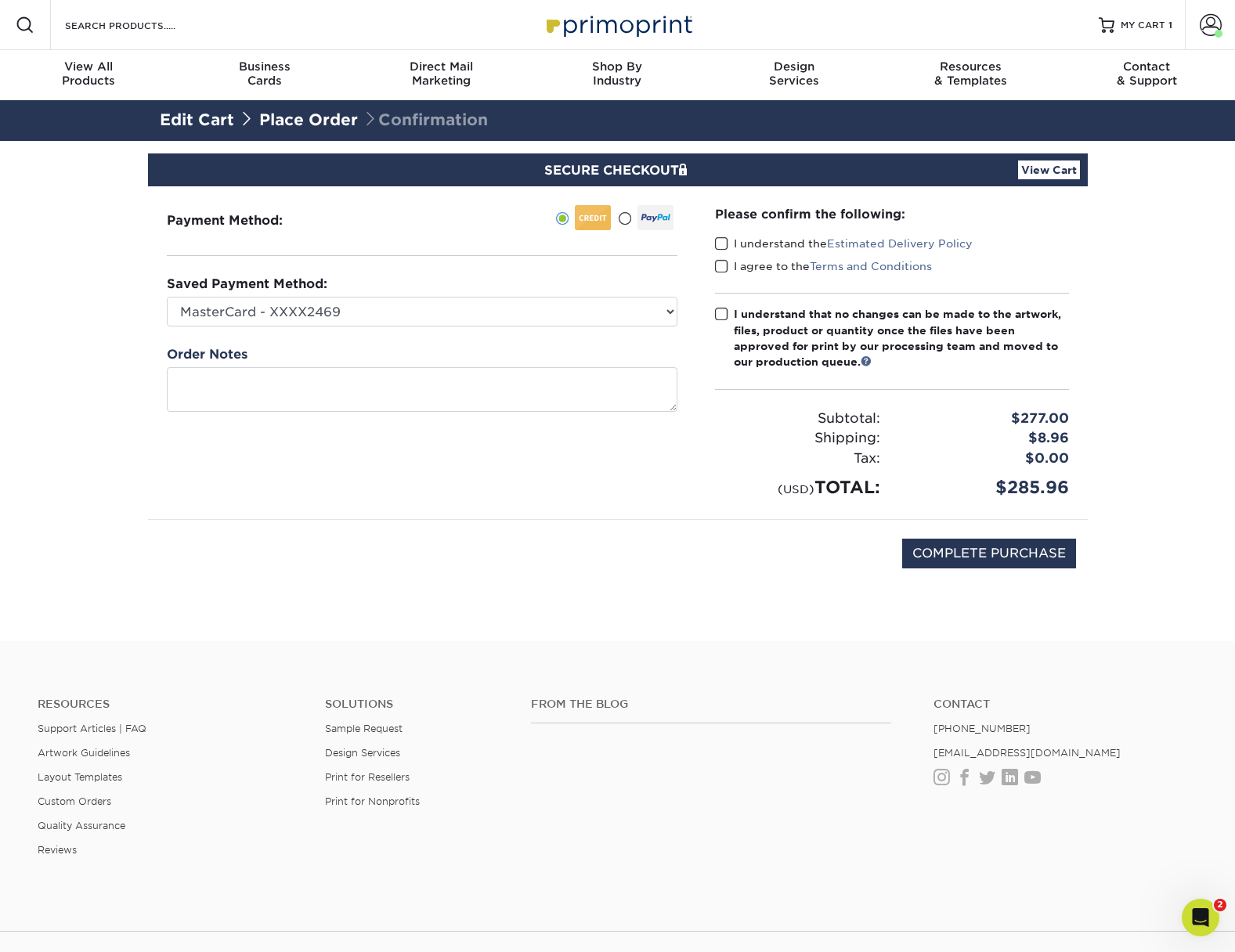
click at [717, 241] on span at bounding box center [721, 244] width 13 height 15
click at [0, 0] on input "I understand the Estimated Delivery Policy" at bounding box center [0, 0] width 0 height 0
click at [719, 265] on span at bounding box center [721, 267] width 13 height 15
click at [0, 0] on input "I agree to the Terms and Conditions" at bounding box center [0, 0] width 0 height 0
click at [720, 316] on span at bounding box center [721, 314] width 13 height 15
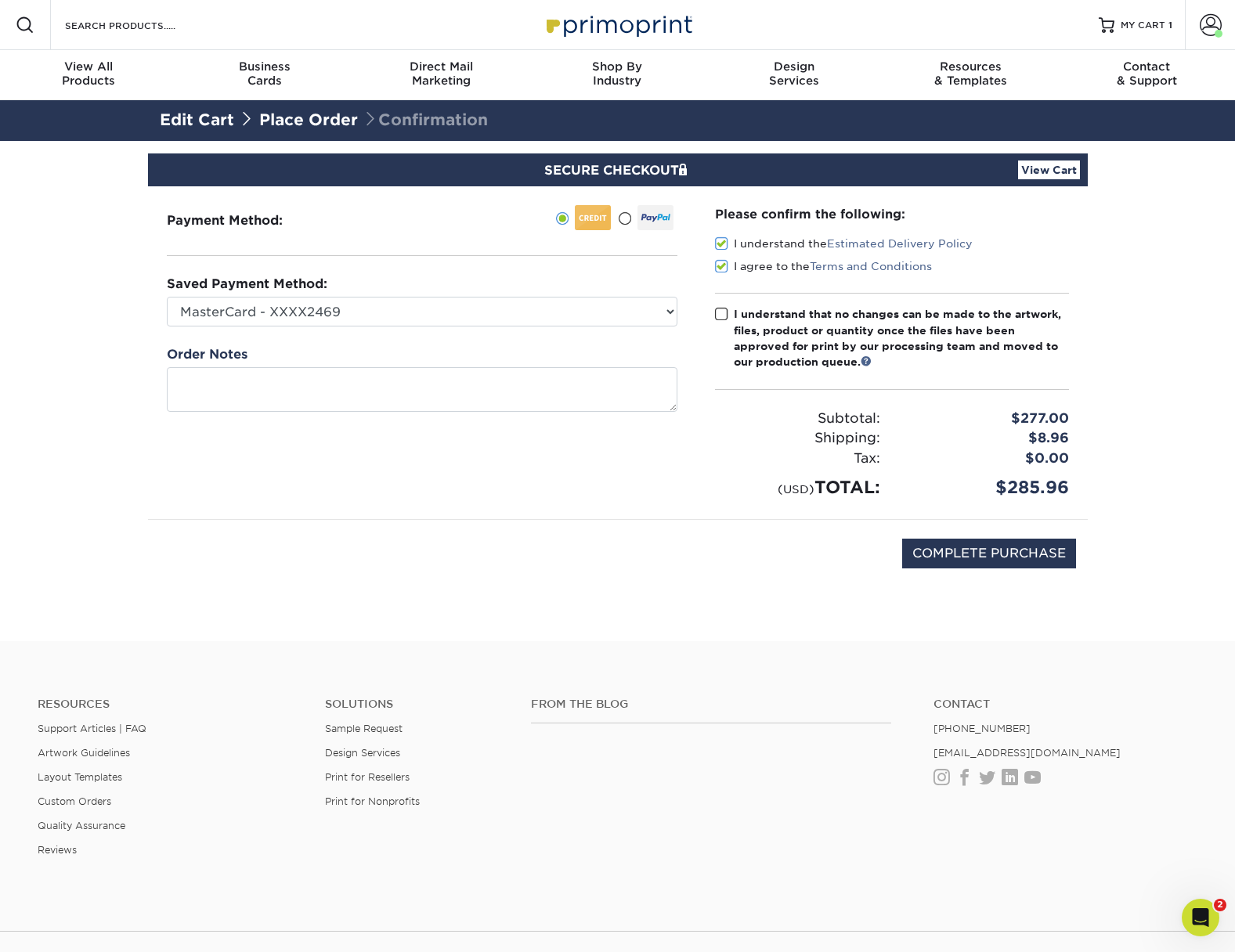
click at [0, 0] on input "I understand that no changes can be made to the artwork, files, product or quan…" at bounding box center [0, 0] width 0 height 0
click at [1000, 553] on input "COMPLETE PURCHASE" at bounding box center [989, 554] width 174 height 30
type input "PROCESSING, PLEASE WAIT..."
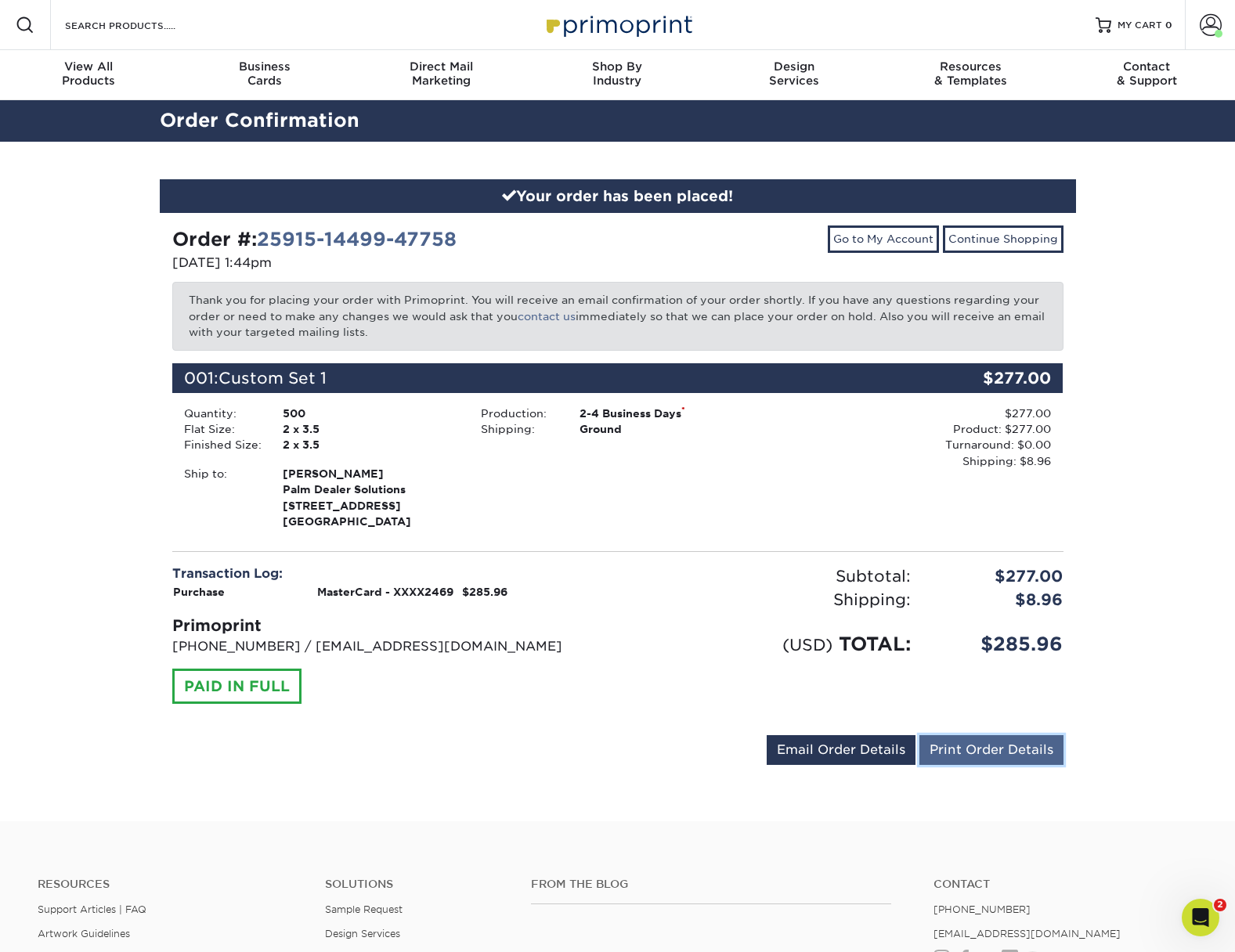
click at [994, 752] on link "Print Order Details" at bounding box center [991, 751] width 144 height 30
